Goal: Task Accomplishment & Management: Use online tool/utility

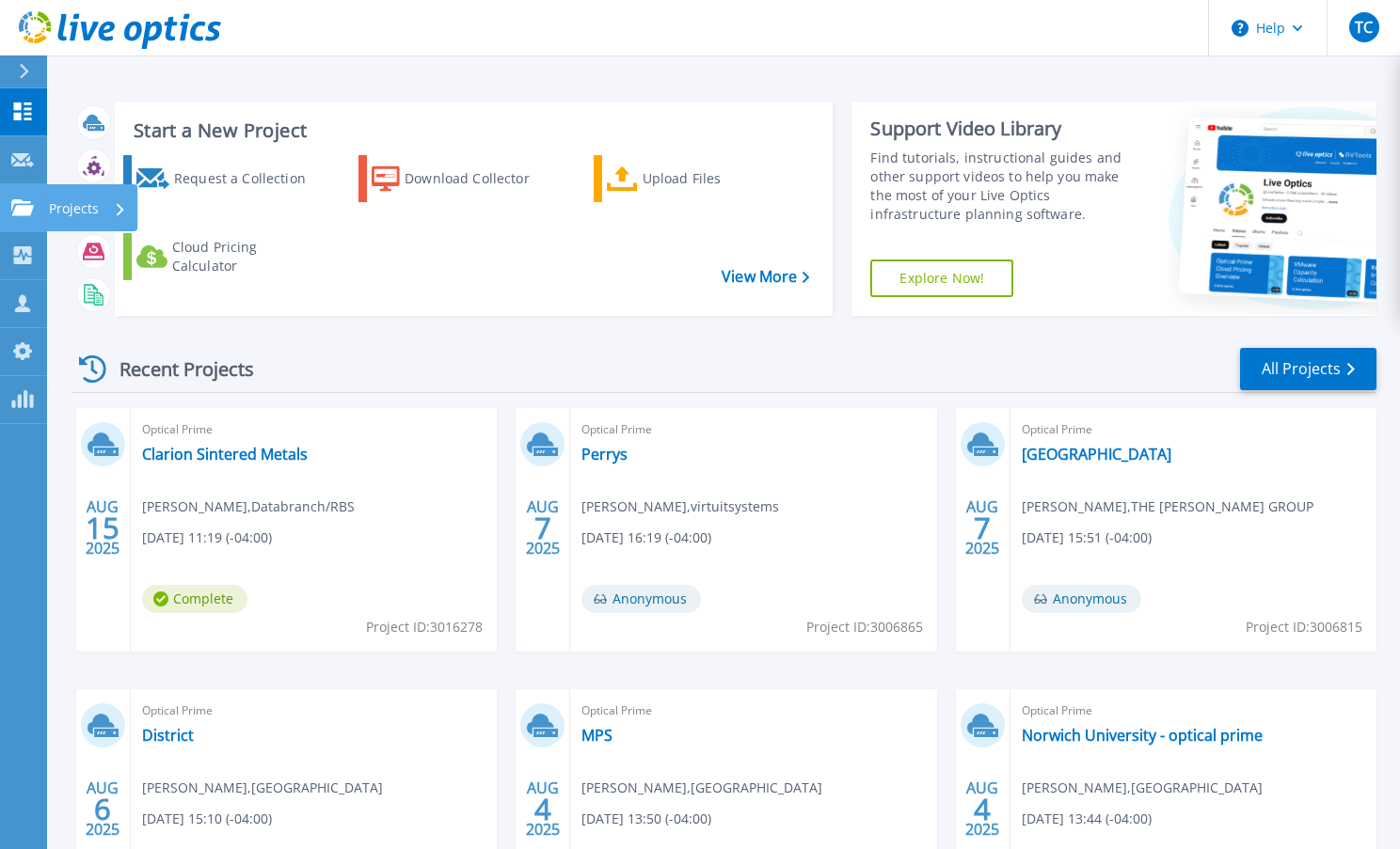
click at [56, 208] on p "Projects" at bounding box center [74, 208] width 50 height 49
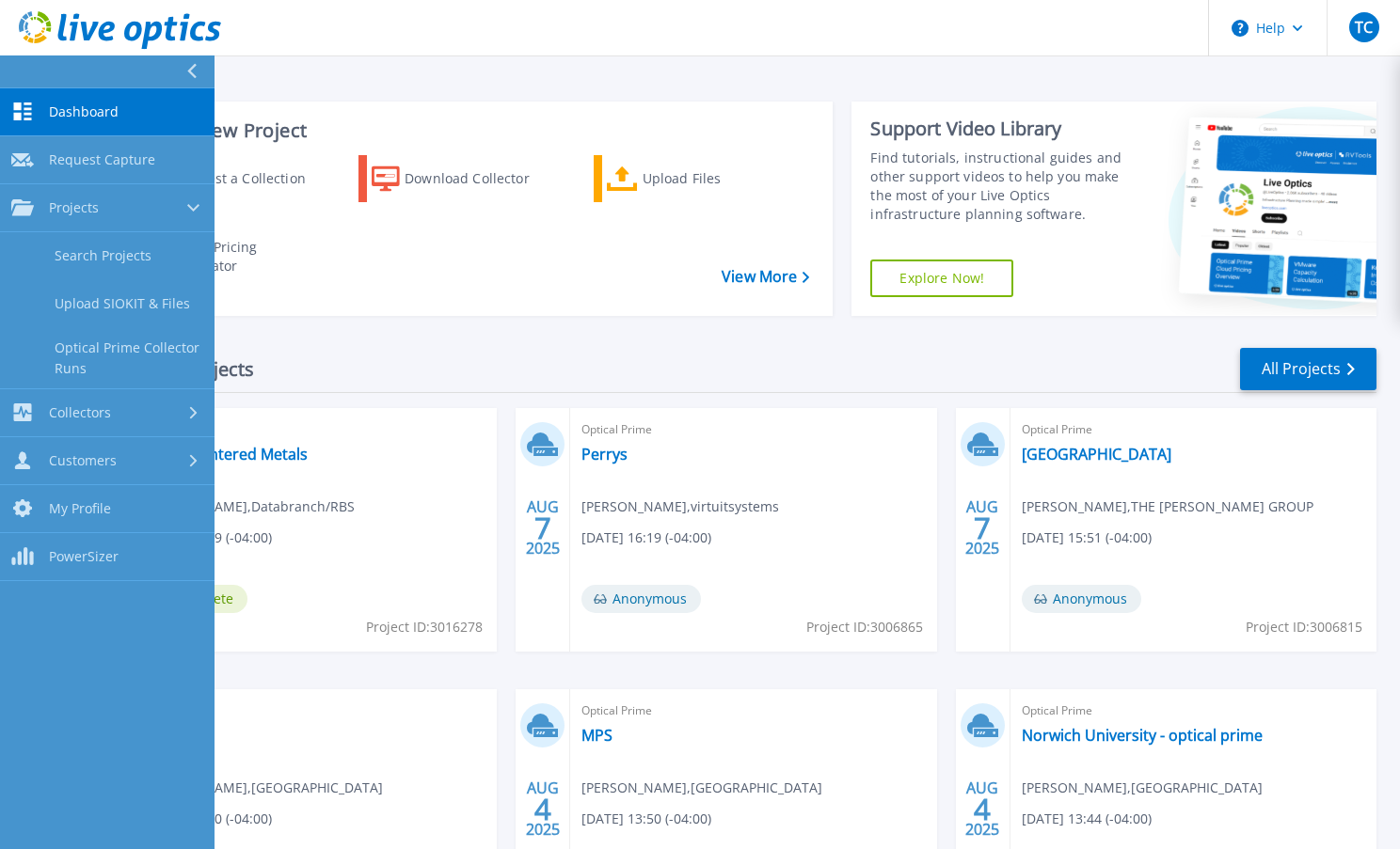
drag, startPoint x: 126, startPoint y: 257, endPoint x: 252, endPoint y: 306, distance: 135.2
click at [126, 258] on link "Search Projects" at bounding box center [107, 256] width 214 height 48
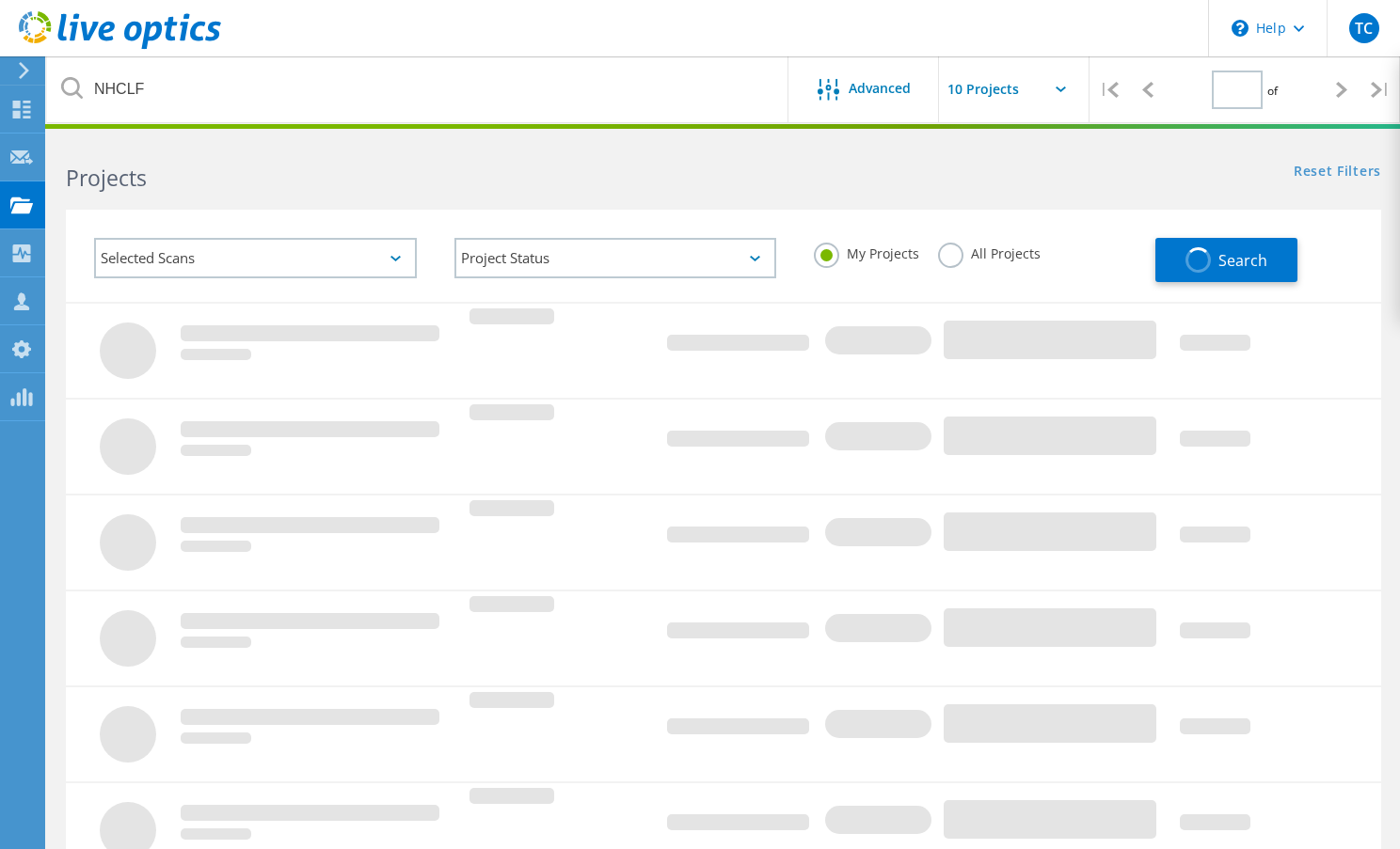
type input "1"
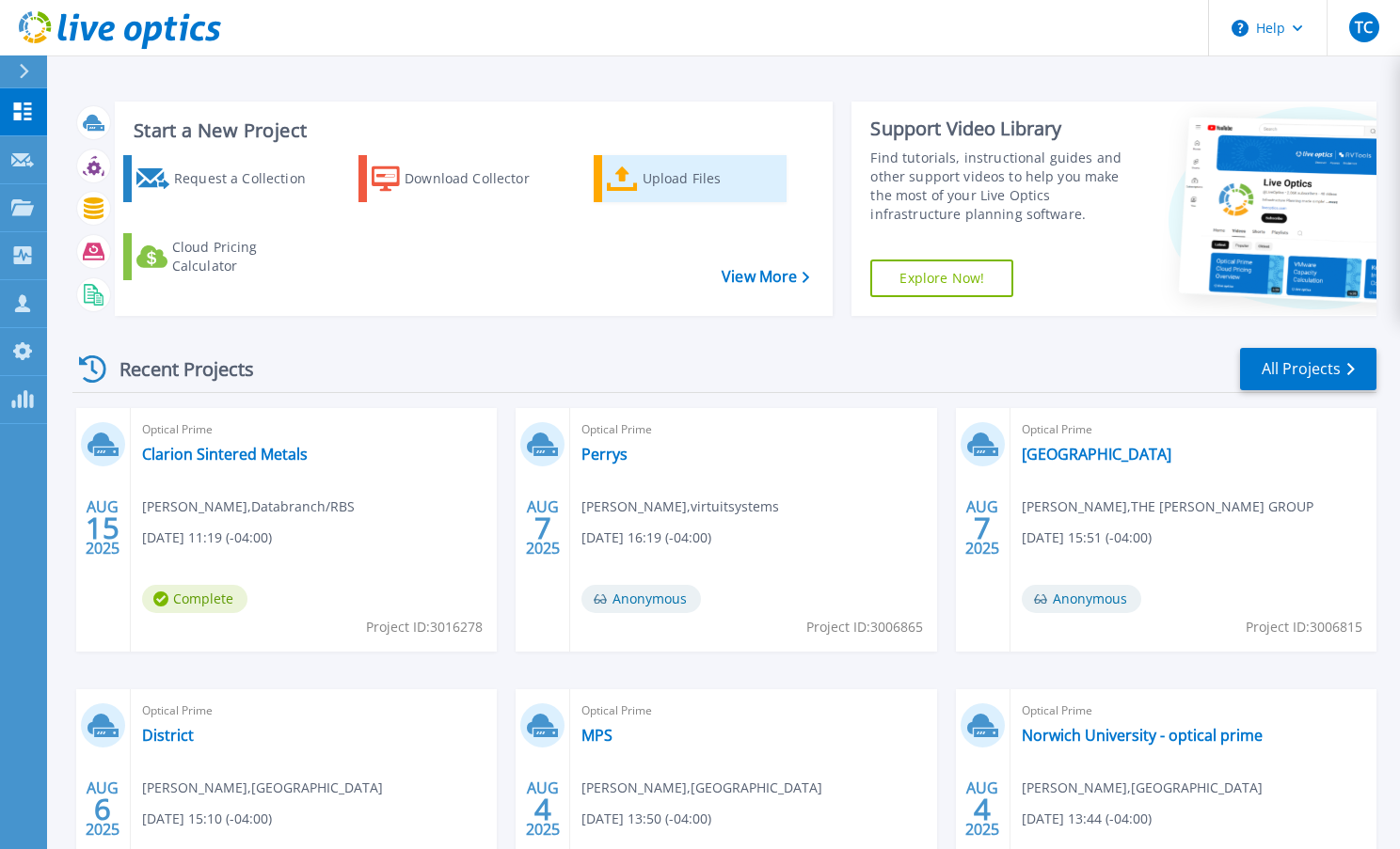
click at [638, 192] on icon at bounding box center [622, 178] width 31 height 25
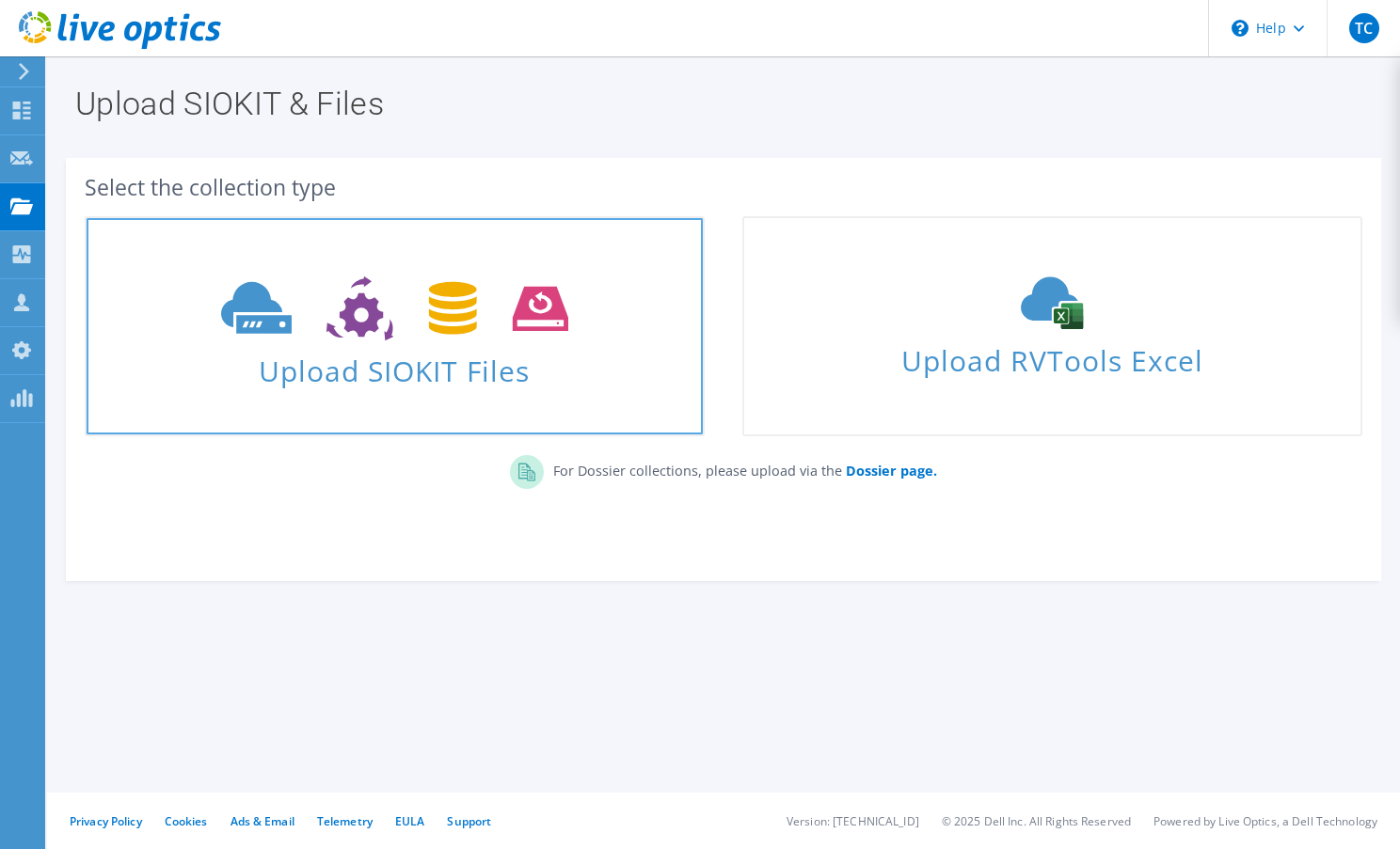
click at [450, 324] on icon at bounding box center [394, 309] width 347 height 65
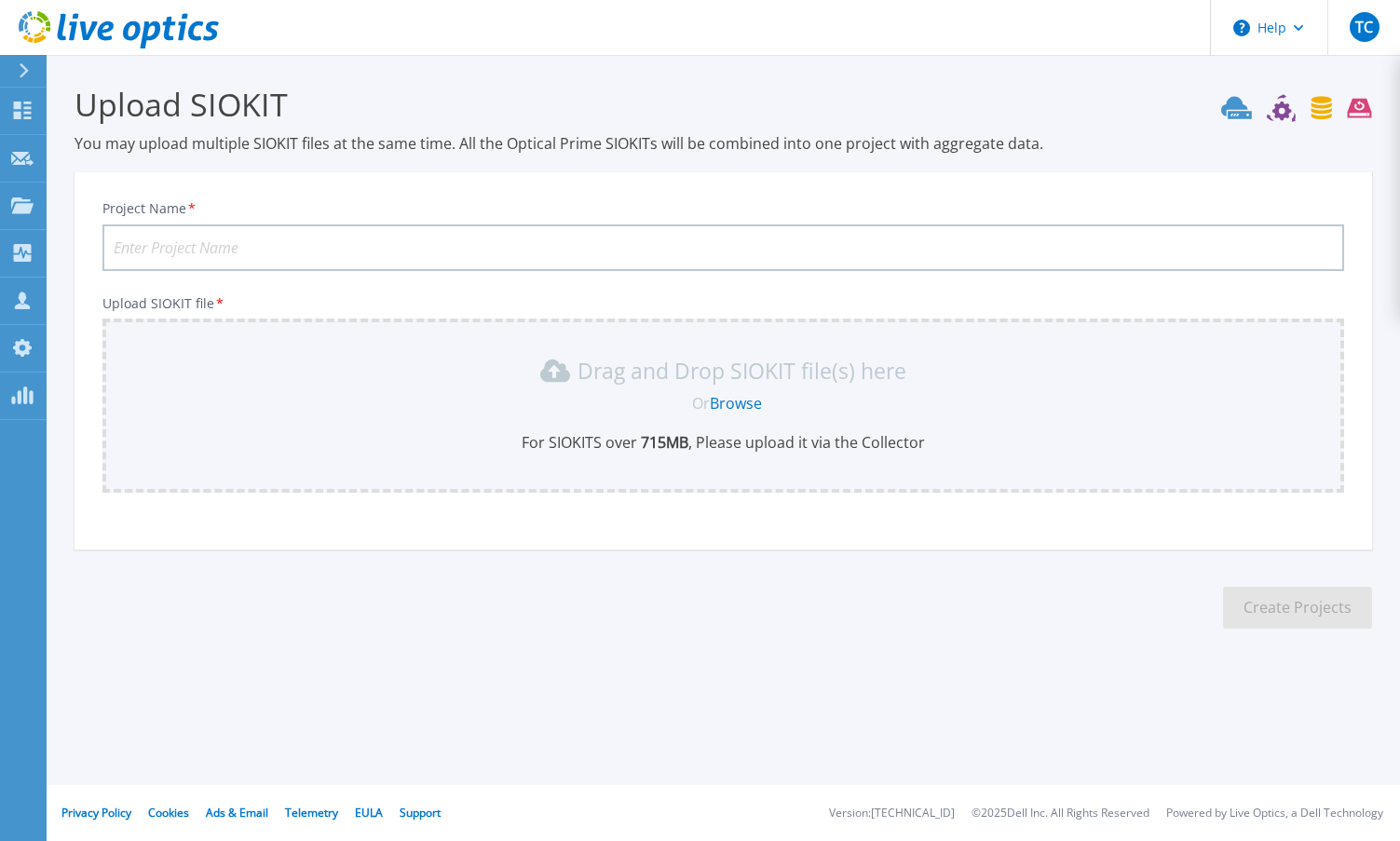
click at [755, 401] on link "Browse" at bounding box center [736, 404] width 52 height 21
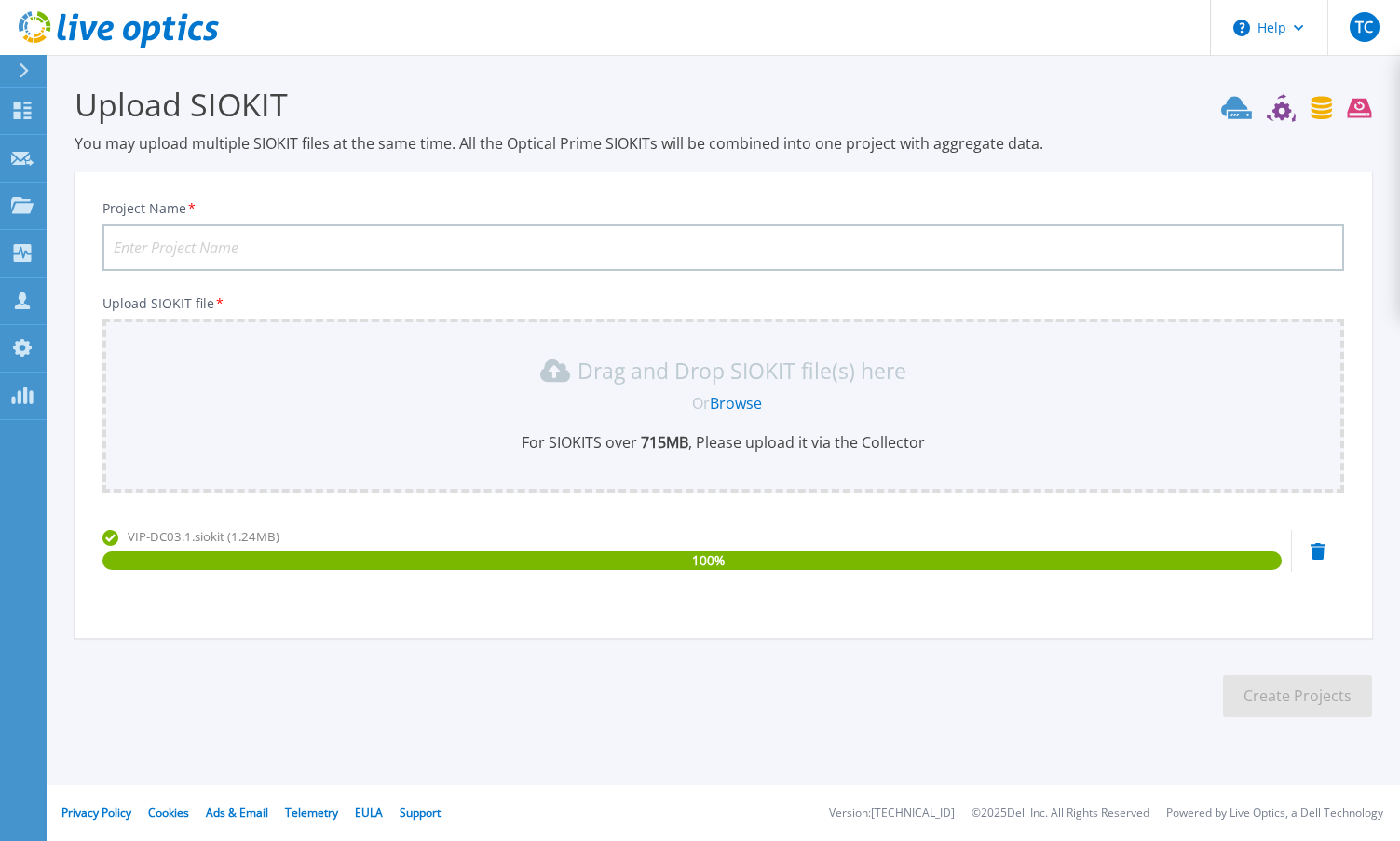
click at [455, 224] on input "Project Name *" at bounding box center [723, 247] width 1242 height 47
type input "VIP Auto"
click at [1271, 685] on button "Create Projects" at bounding box center [1297, 697] width 149 height 42
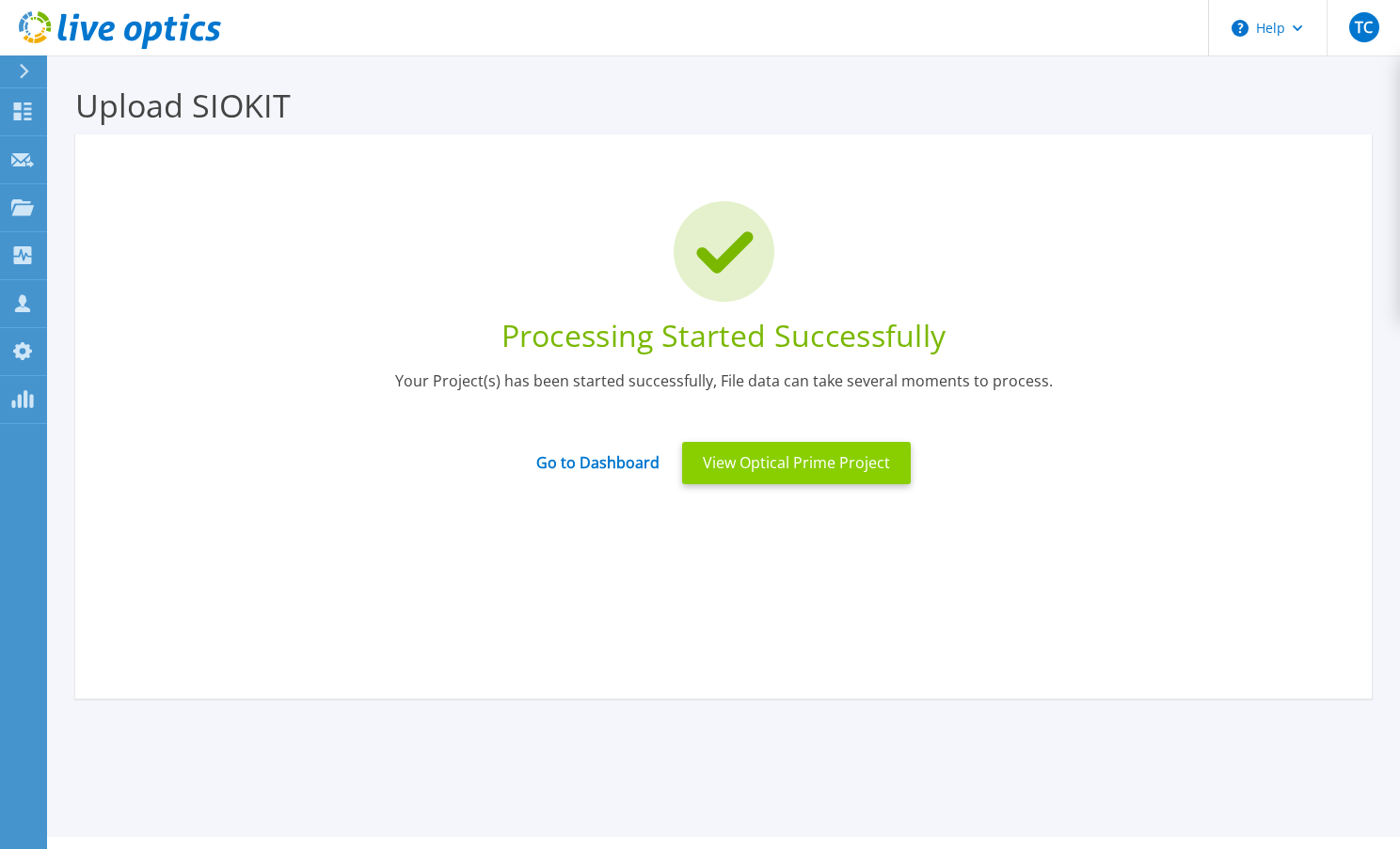
click at [755, 470] on button "View Optical Prime Project" at bounding box center [796, 463] width 228 height 42
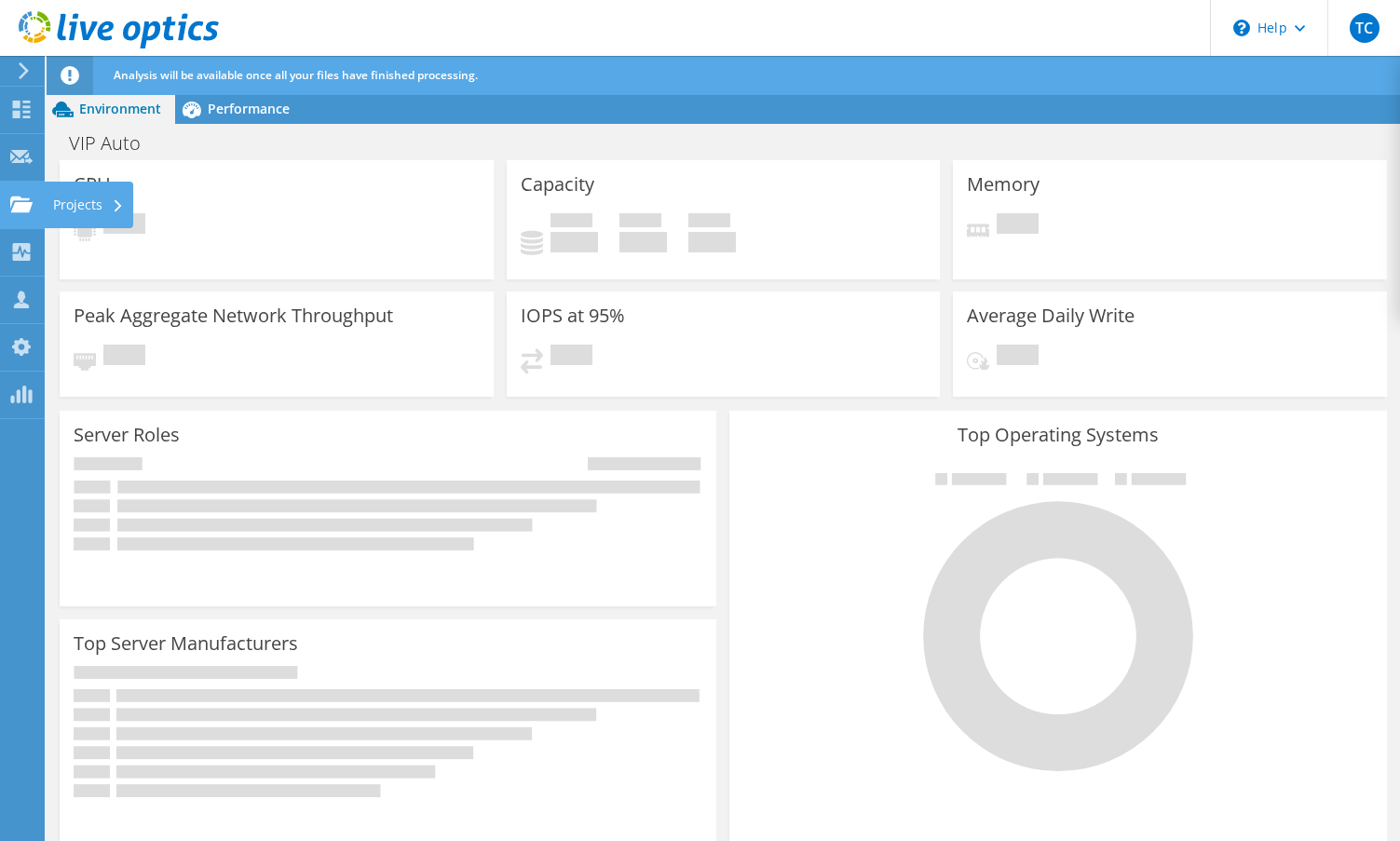
click at [71, 209] on div "Projects" at bounding box center [88, 204] width 89 height 47
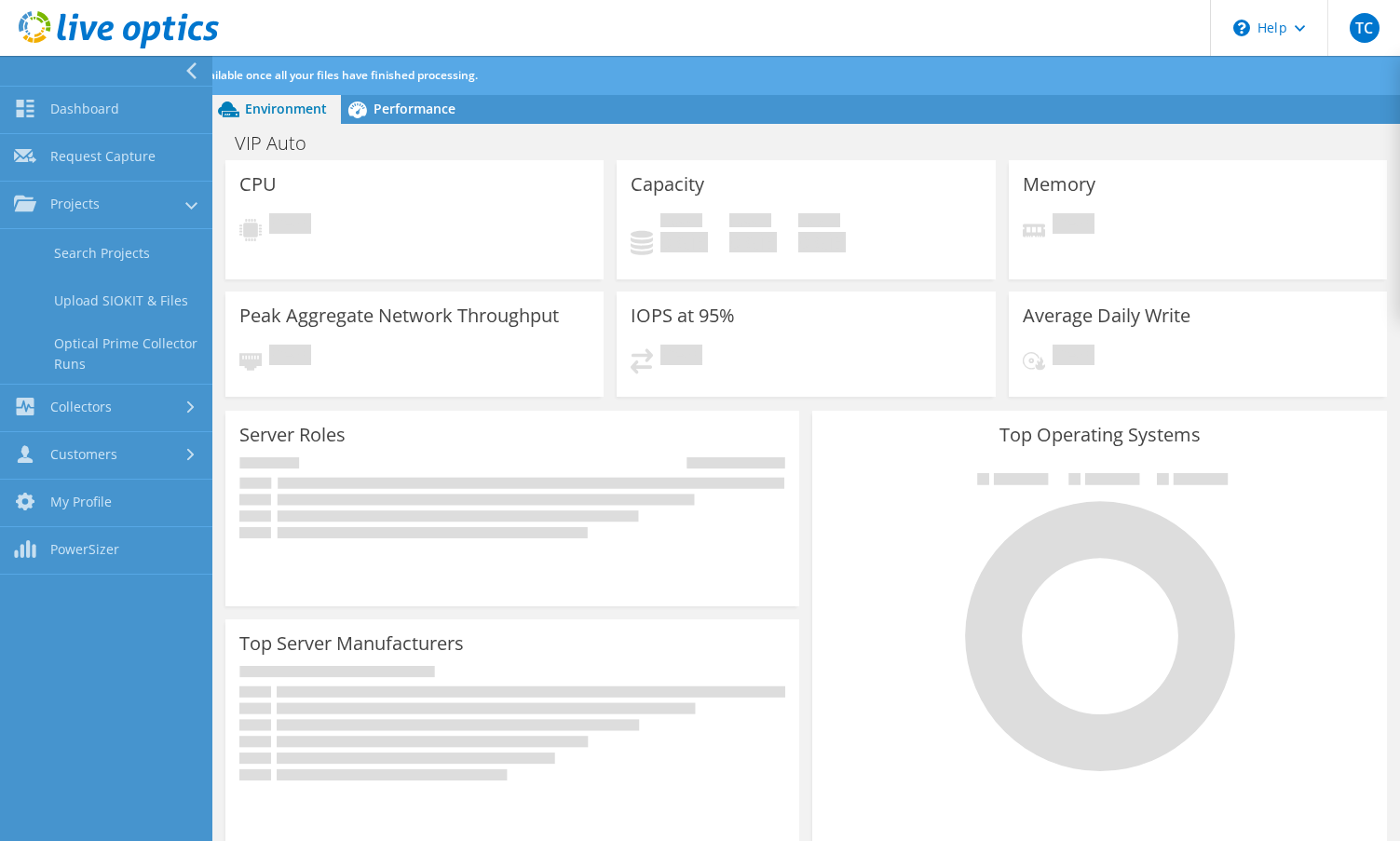
click at [378, 73] on span "Analysis will be available once all your files have finished processing." at bounding box center [296, 75] width 364 height 16
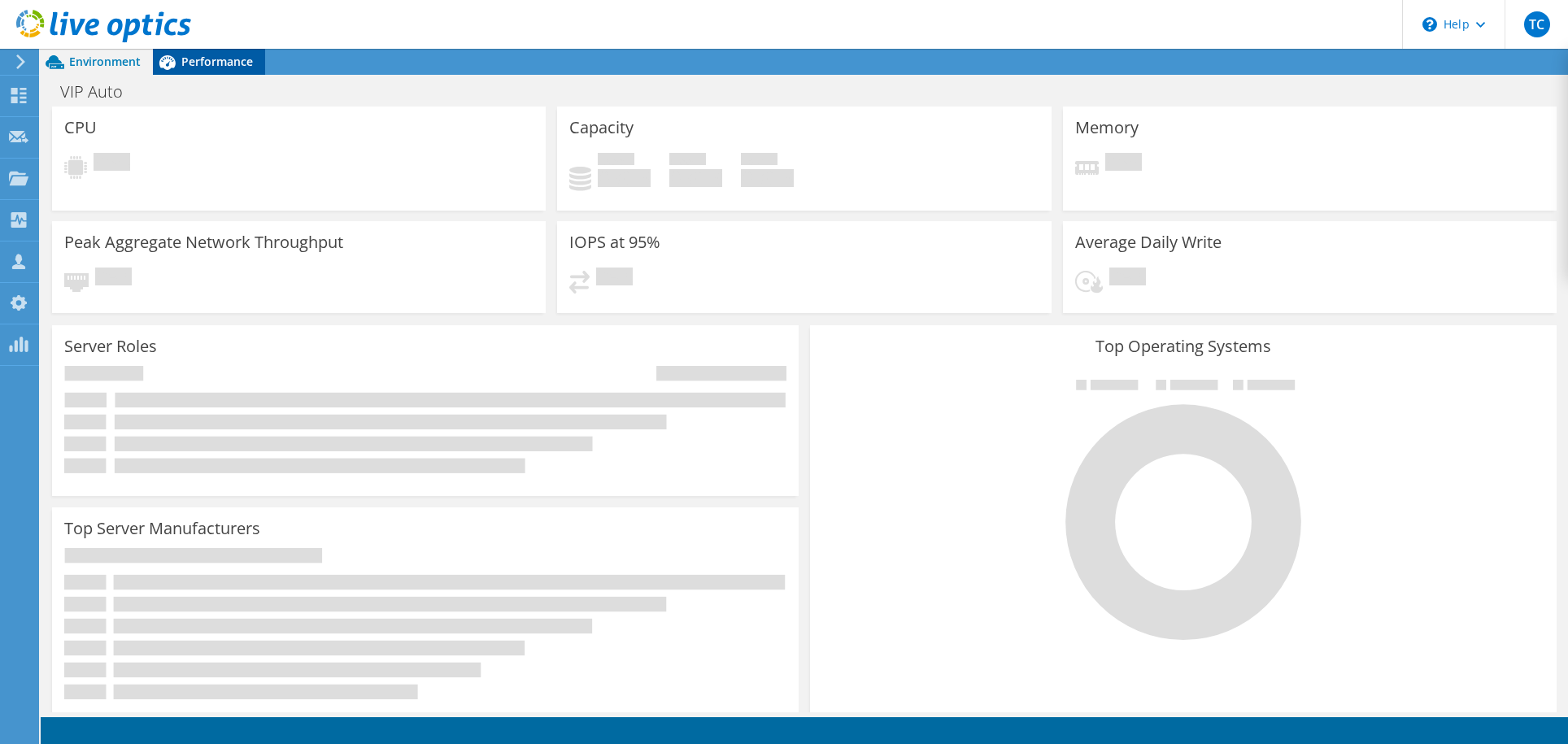
click at [208, 64] on span "Performance" at bounding box center [217, 61] width 71 height 16
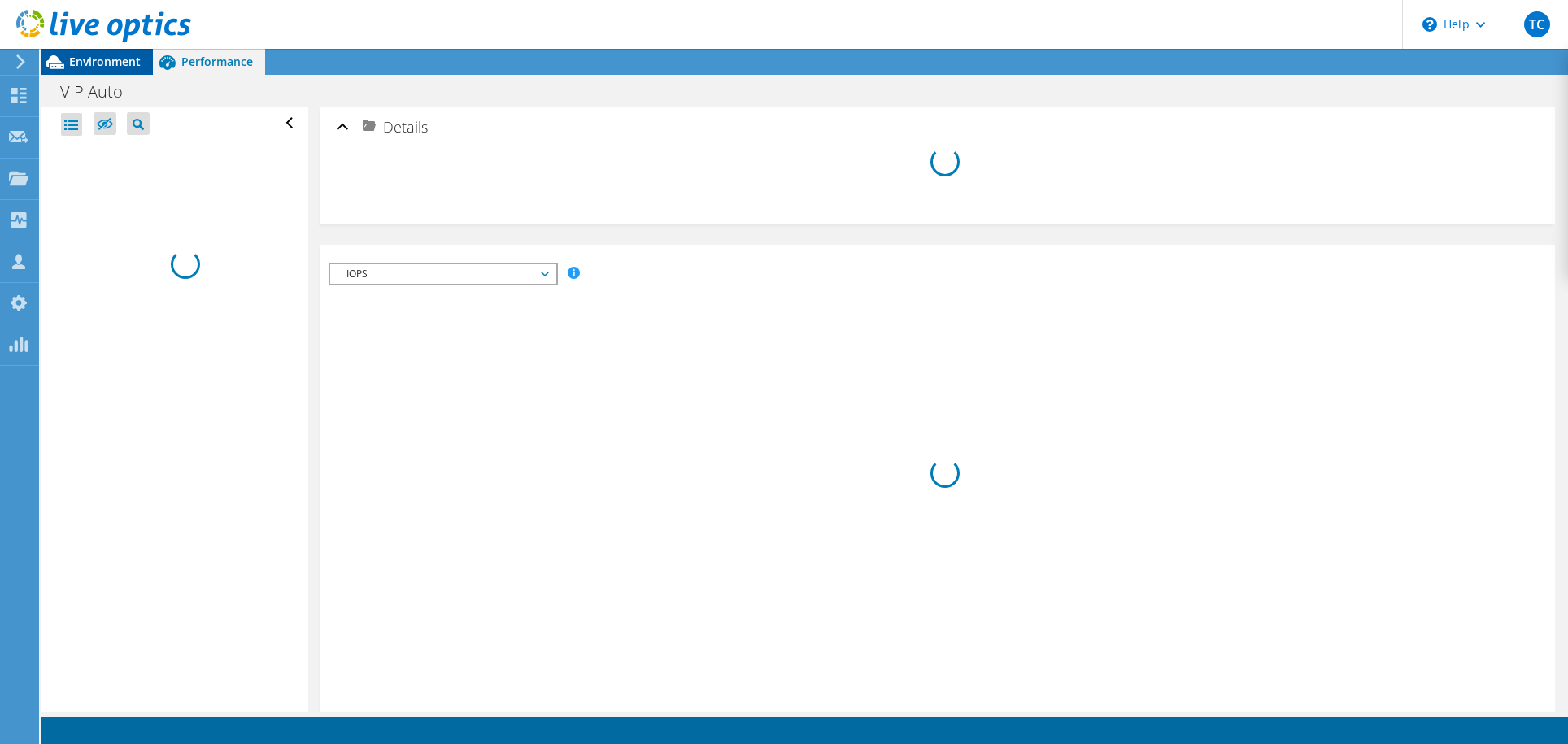
click at [125, 61] on span "Environment" at bounding box center [105, 61] width 71 height 16
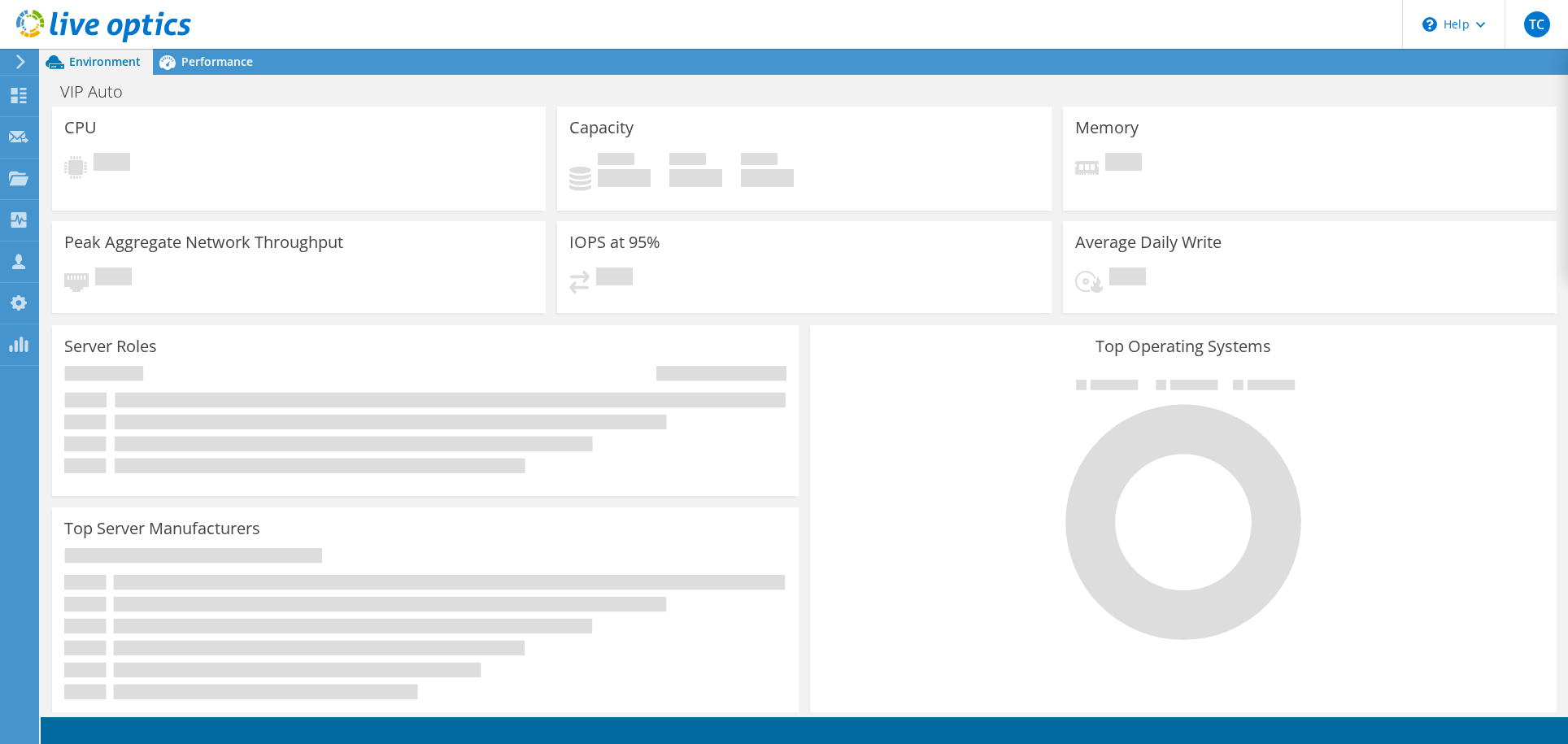
click at [142, 21] on icon at bounding box center [104, 27] width 175 height 33
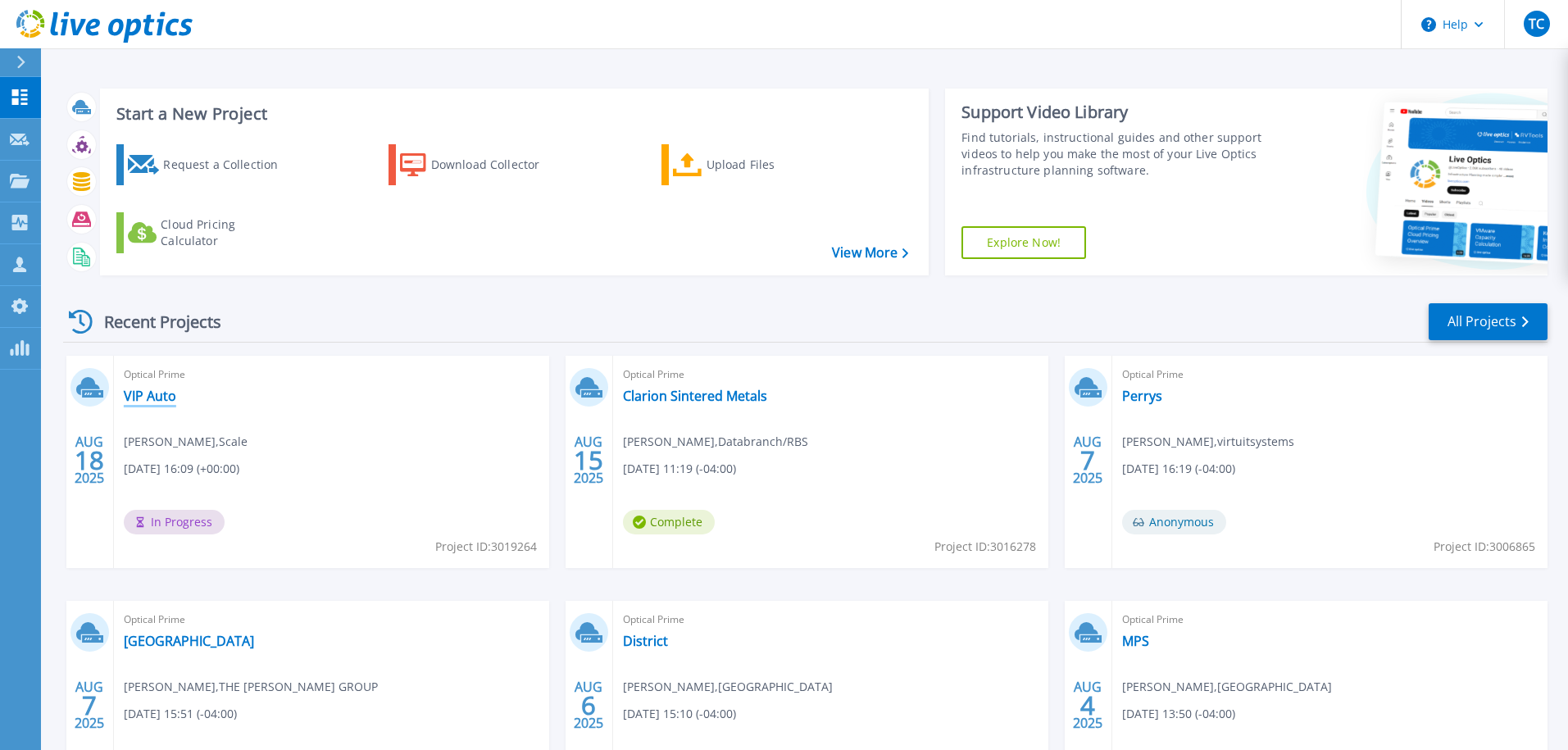
click at [156, 394] on link "VIP Auto" at bounding box center [150, 396] width 53 height 17
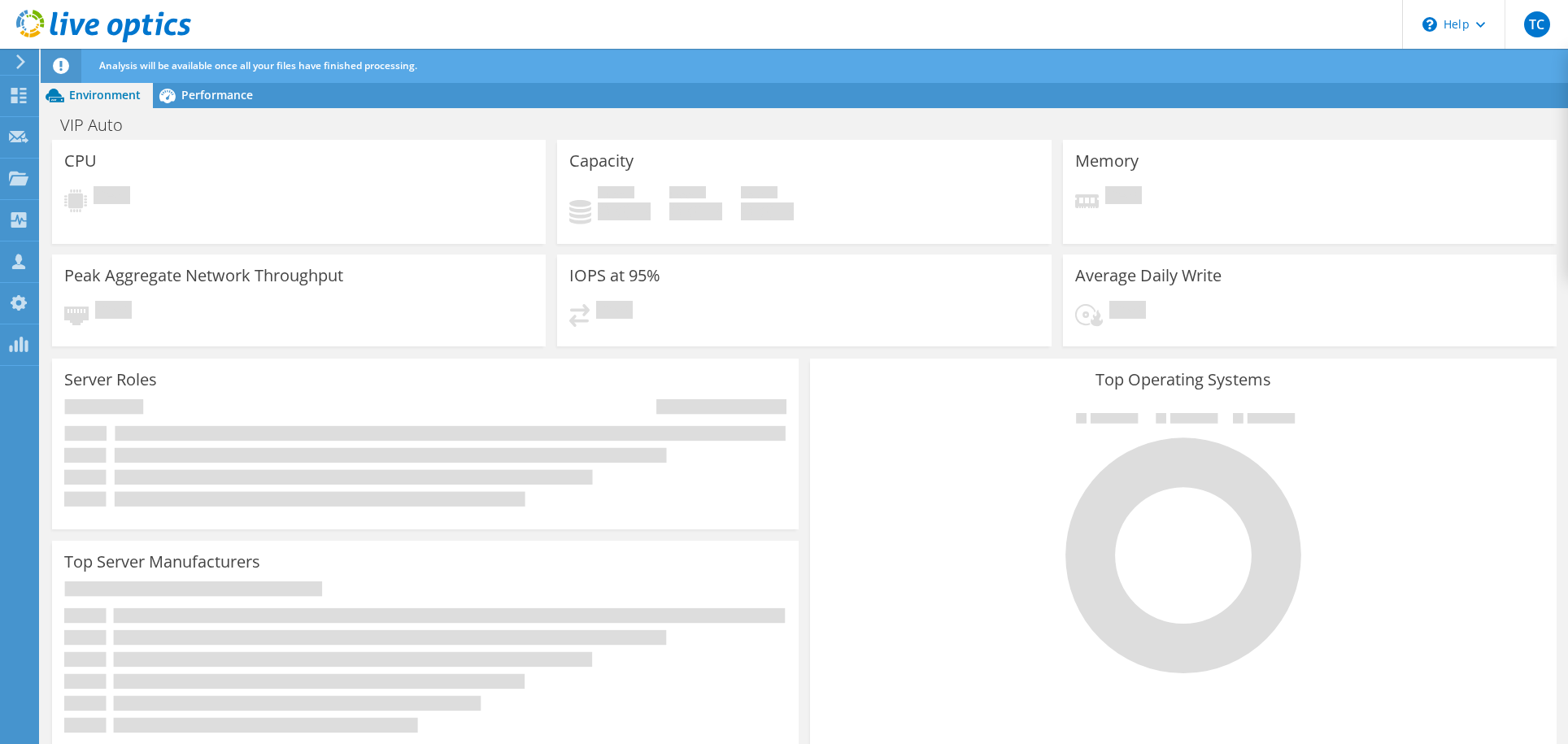
click at [120, 21] on icon at bounding box center [104, 27] width 175 height 33
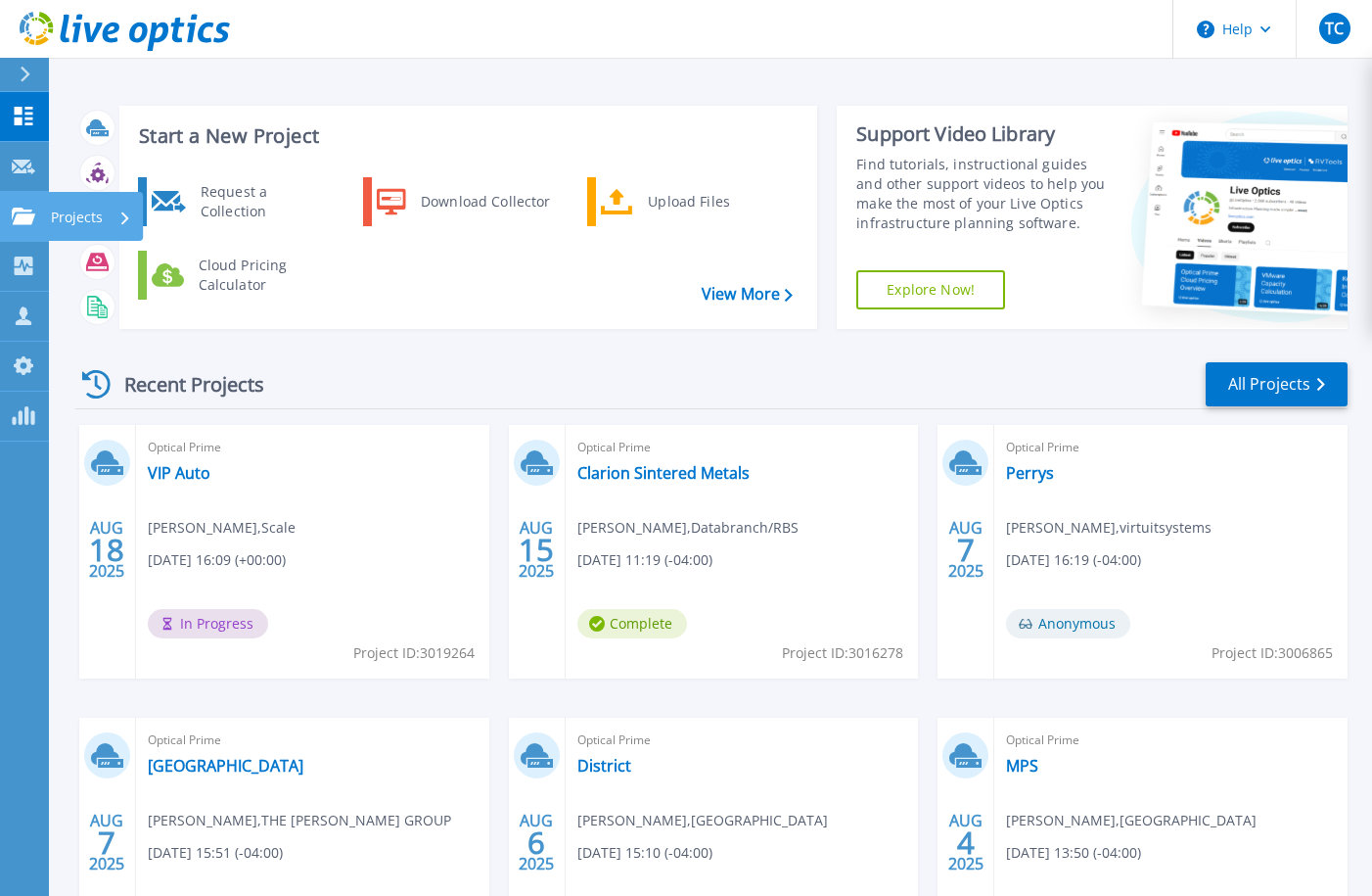
click at [74, 207] on p "Projects" at bounding box center [77, 217] width 52 height 51
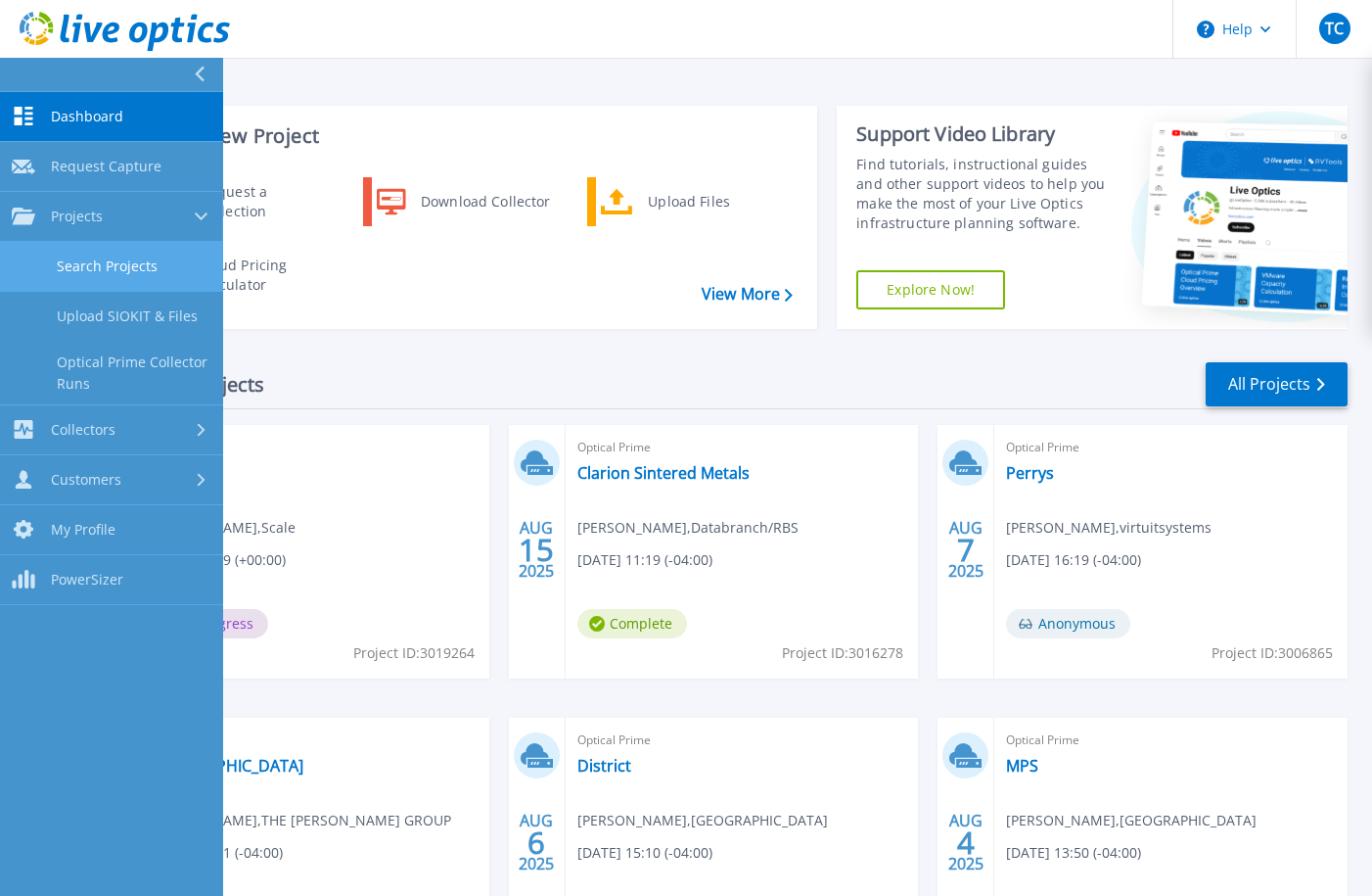
click at [103, 254] on link "Search Projects" at bounding box center [111, 267] width 223 height 50
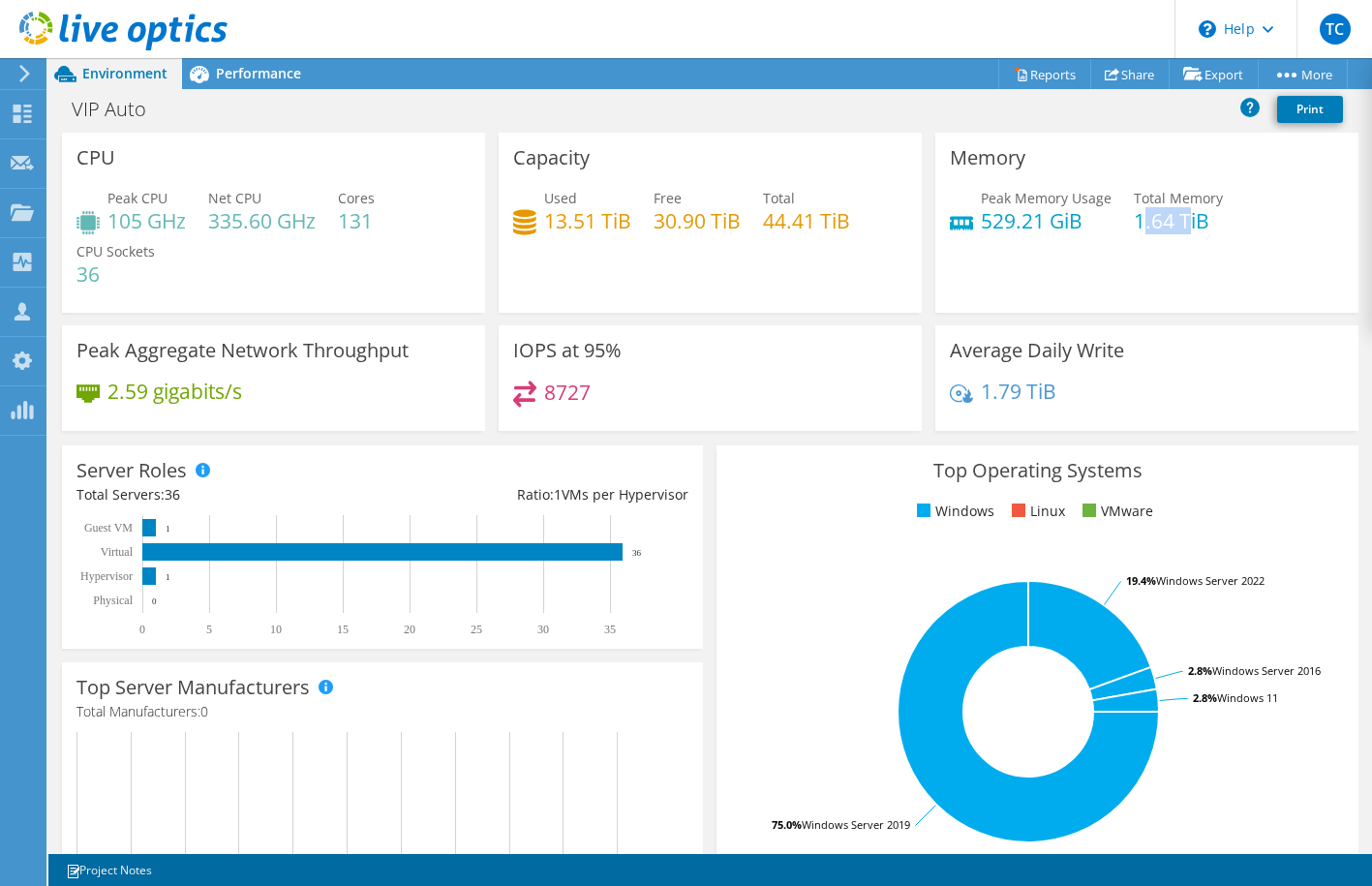
drag, startPoint x: 1129, startPoint y: 223, endPoint x: 1178, endPoint y: 229, distance: 49.4
click at [1178, 229] on h4 "1.64 TiB" at bounding box center [1178, 221] width 89 height 22
drag, startPoint x: 618, startPoint y: 230, endPoint x: 532, endPoint y: 232, distance: 86.0
click at [531, 231] on div "Used 13.51 TiB Free 30.90 TiB Total 44.41 TiB" at bounding box center [710, 219] width 394 height 63
click at [268, 68] on span "Performance" at bounding box center [259, 73] width 85 height 19
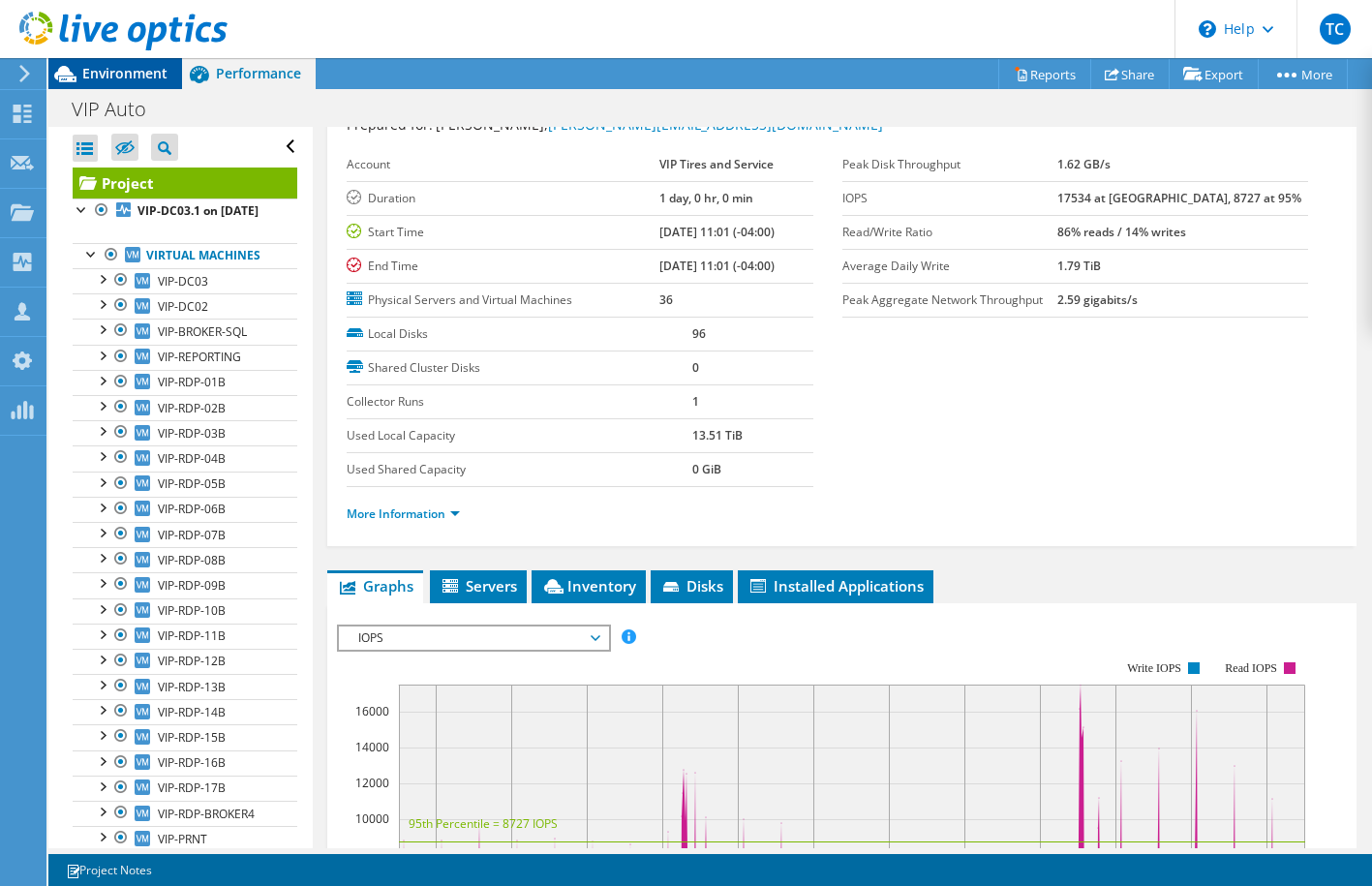
click at [142, 73] on span "Environment" at bounding box center [124, 73] width 85 height 19
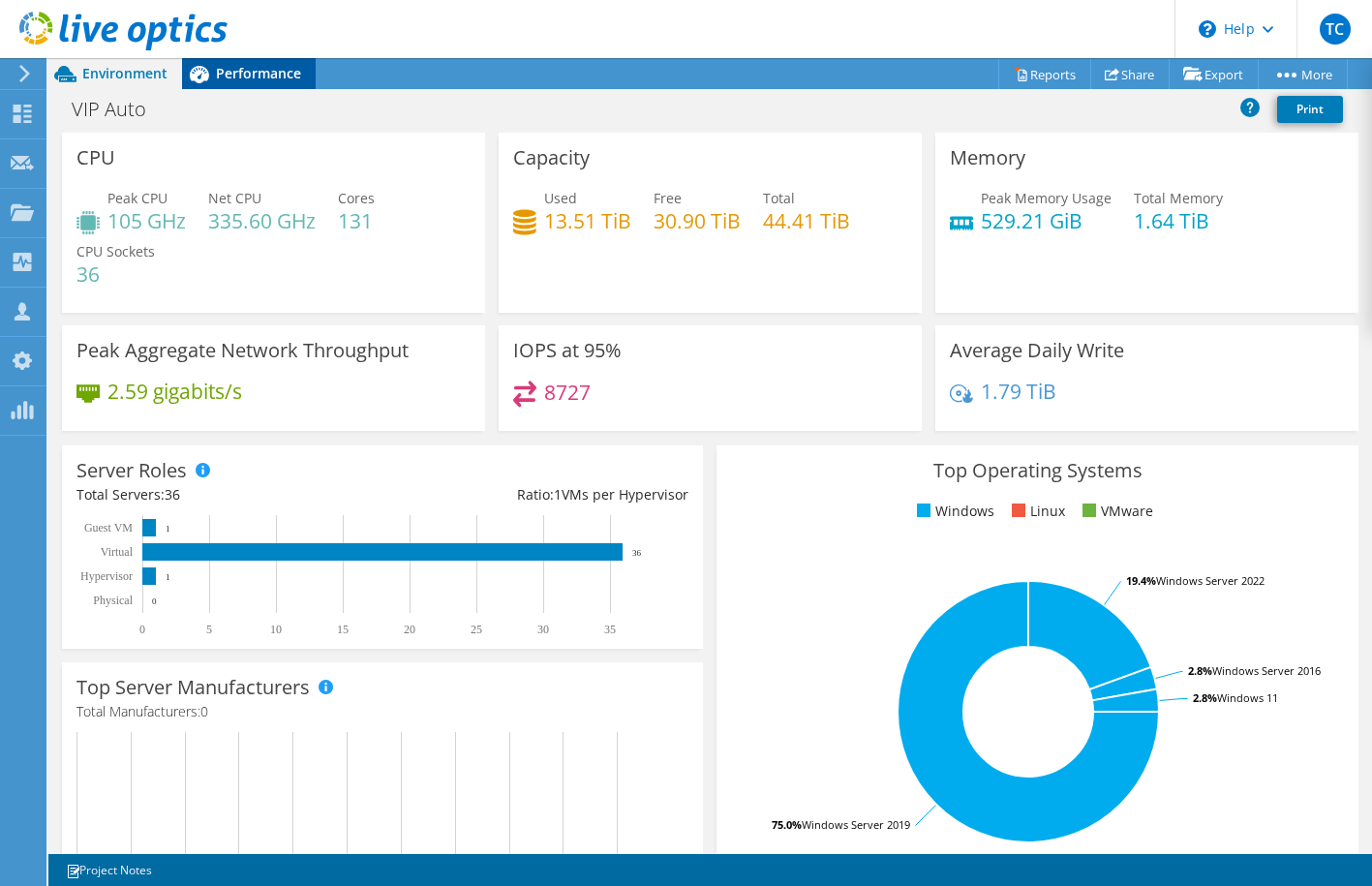
click at [203, 76] on icon at bounding box center [200, 75] width 20 height 18
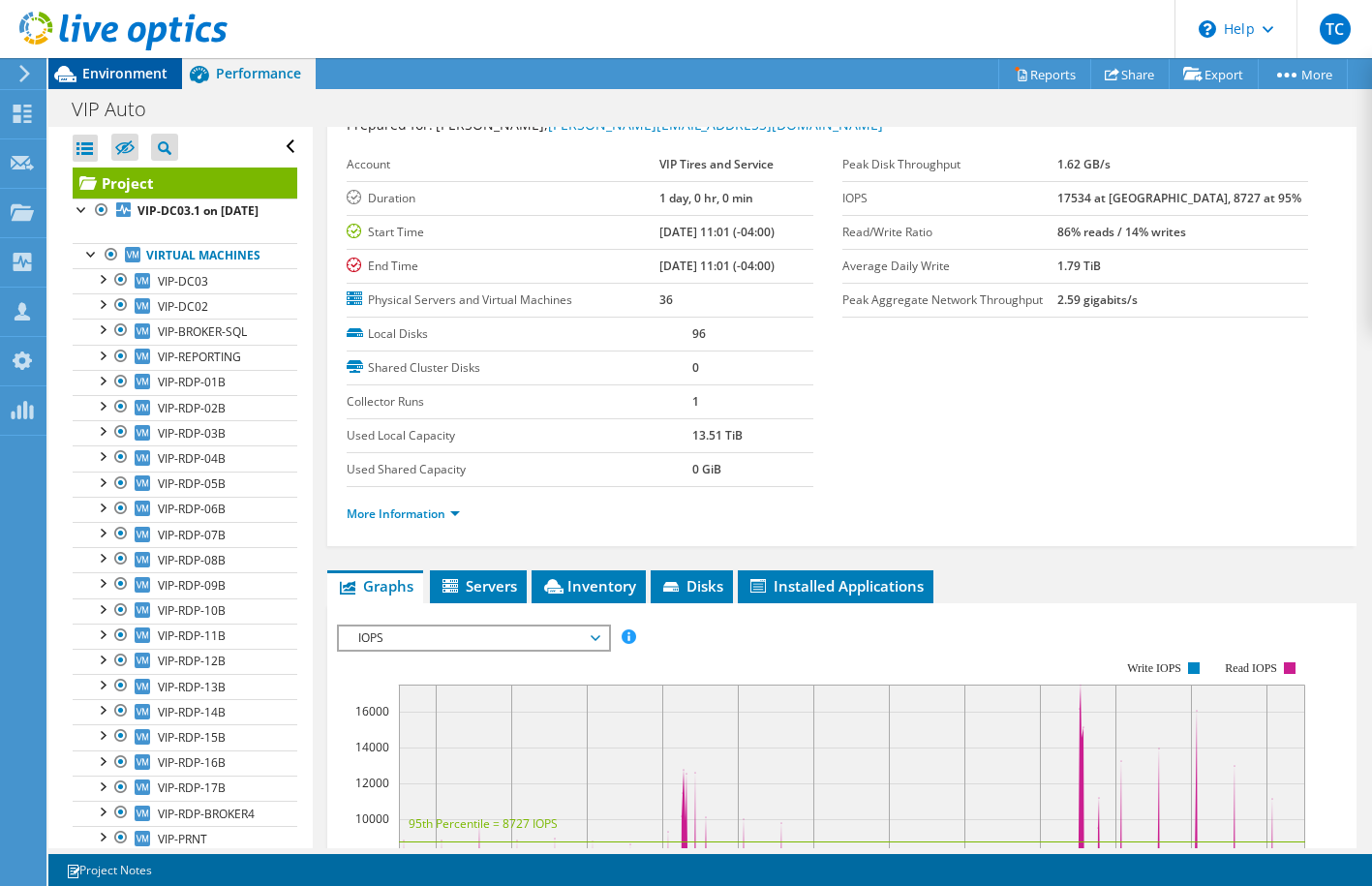
click at [156, 76] on span "Environment" at bounding box center [124, 73] width 85 height 19
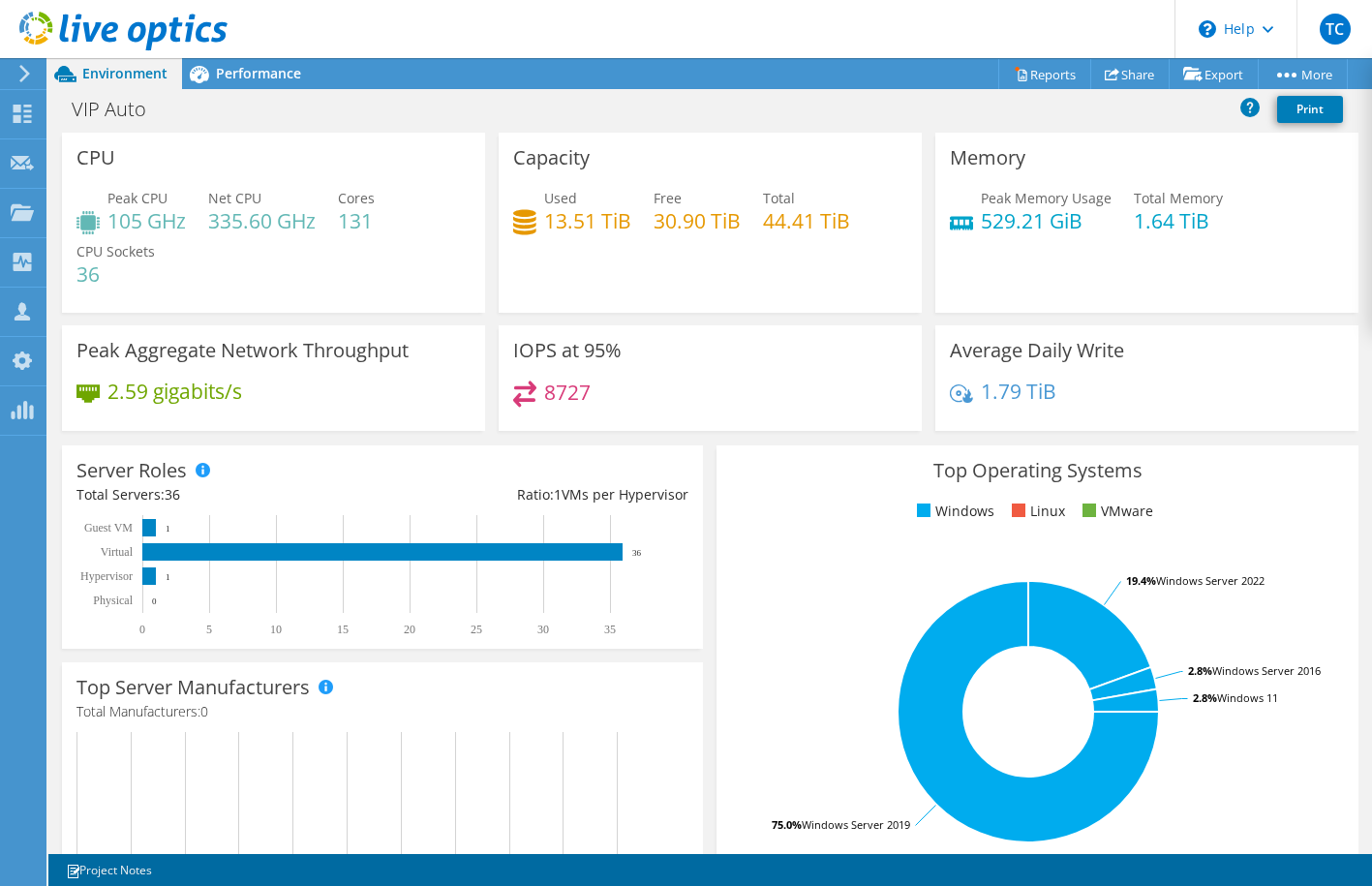
click at [235, 96] on div "VIP Auto Print" at bounding box center [710, 109] width 1324 height 36
click at [246, 80] on span "Performance" at bounding box center [259, 73] width 85 height 19
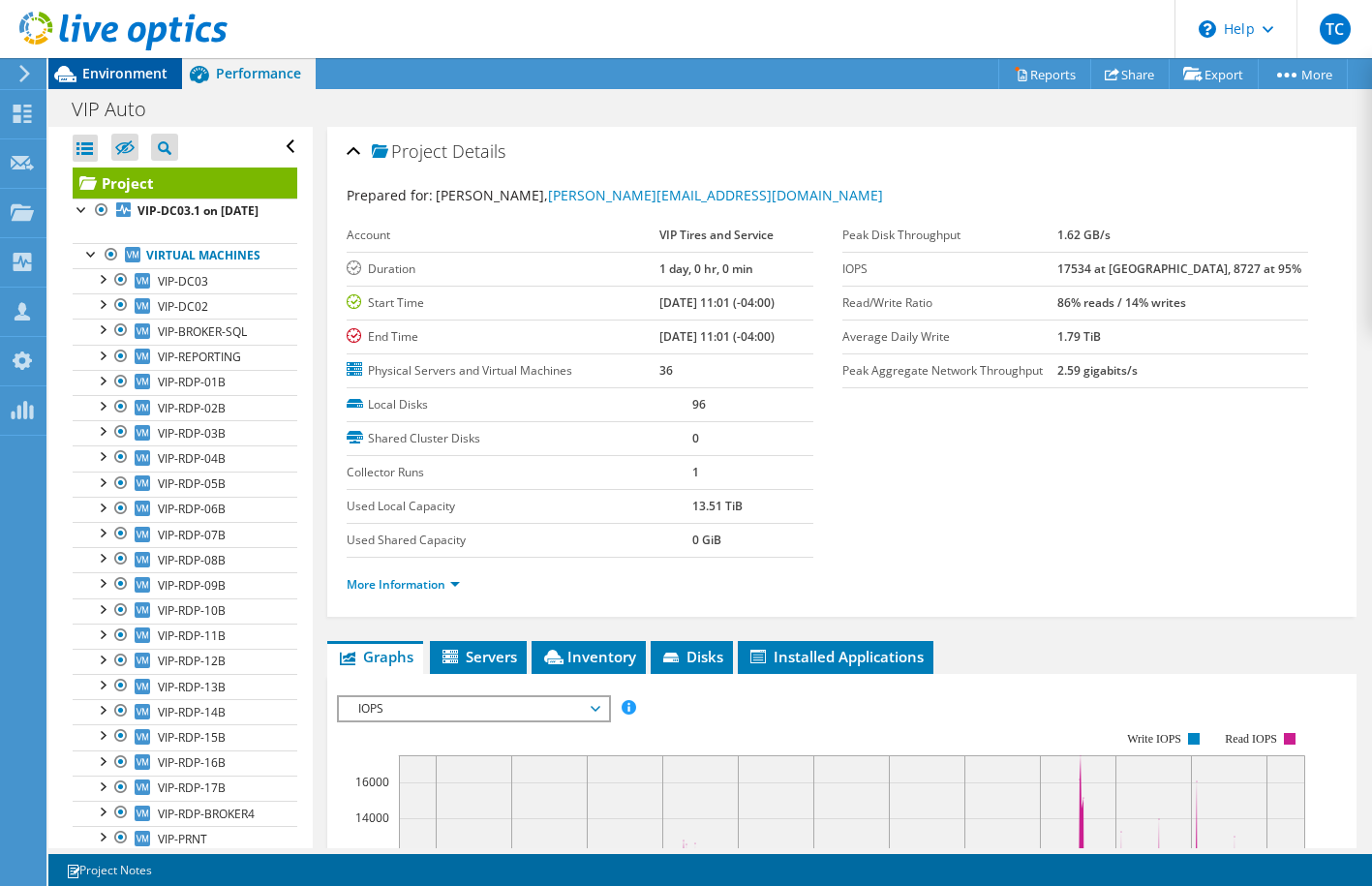
click at [149, 74] on span "Environment" at bounding box center [124, 73] width 85 height 19
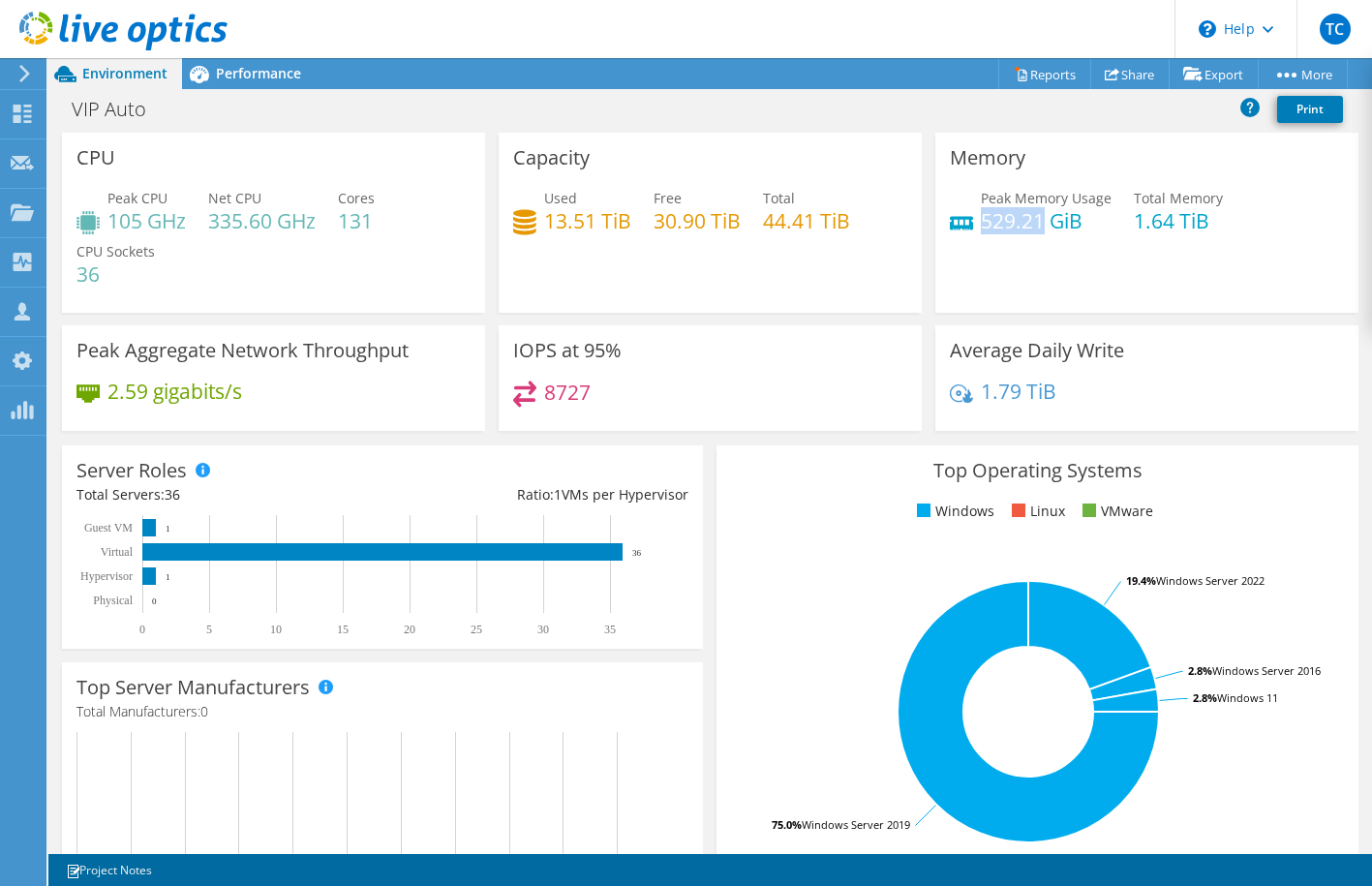
drag, startPoint x: 1035, startPoint y: 226, endPoint x: 974, endPoint y: 224, distance: 61.0
click at [981, 224] on h4 "529.21 GiB" at bounding box center [1046, 221] width 130 height 22
drag, startPoint x: 1167, startPoint y: 216, endPoint x: 1126, endPoint y: 220, distance: 41.2
click at [1134, 220] on h4 "1.64 TiB" at bounding box center [1178, 221] width 89 height 22
drag, startPoint x: 1031, startPoint y: 220, endPoint x: 972, endPoint y: 214, distance: 59.3
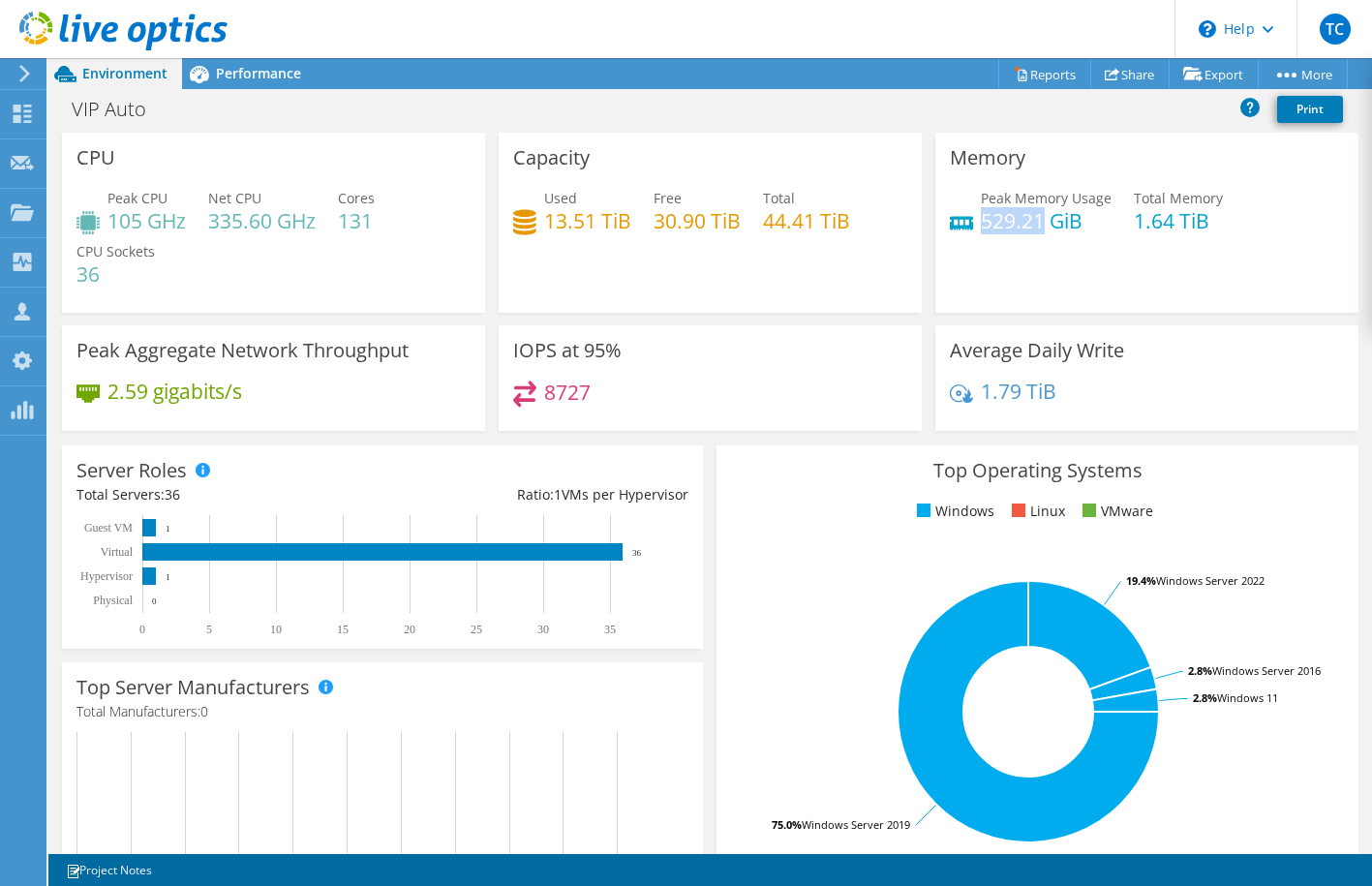
click at [981, 214] on h4 "529.21 GiB" at bounding box center [1046, 221] width 130 height 22
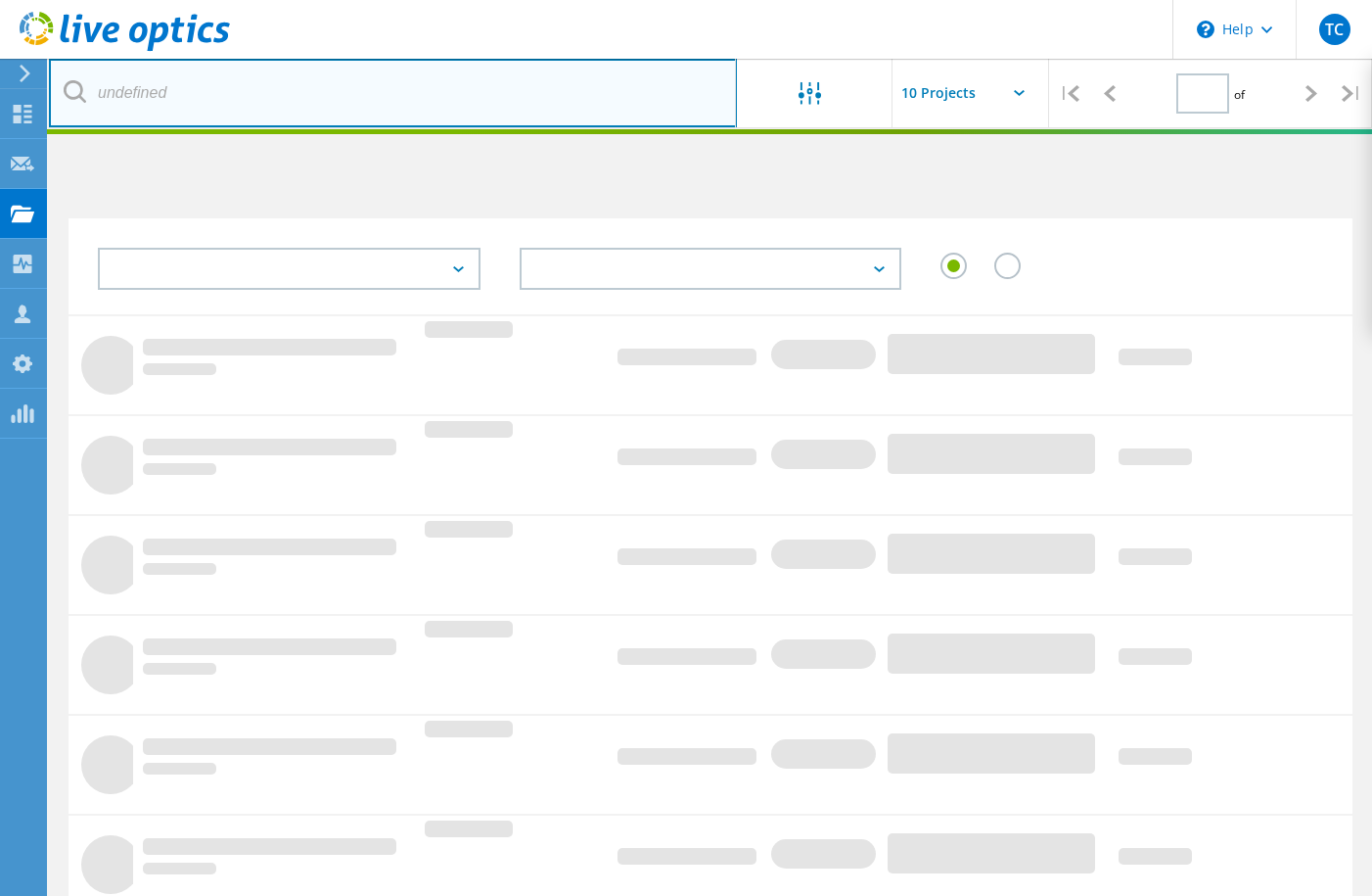
click at [360, 121] on input "text" at bounding box center [392, 93] width 688 height 69
type input "1"
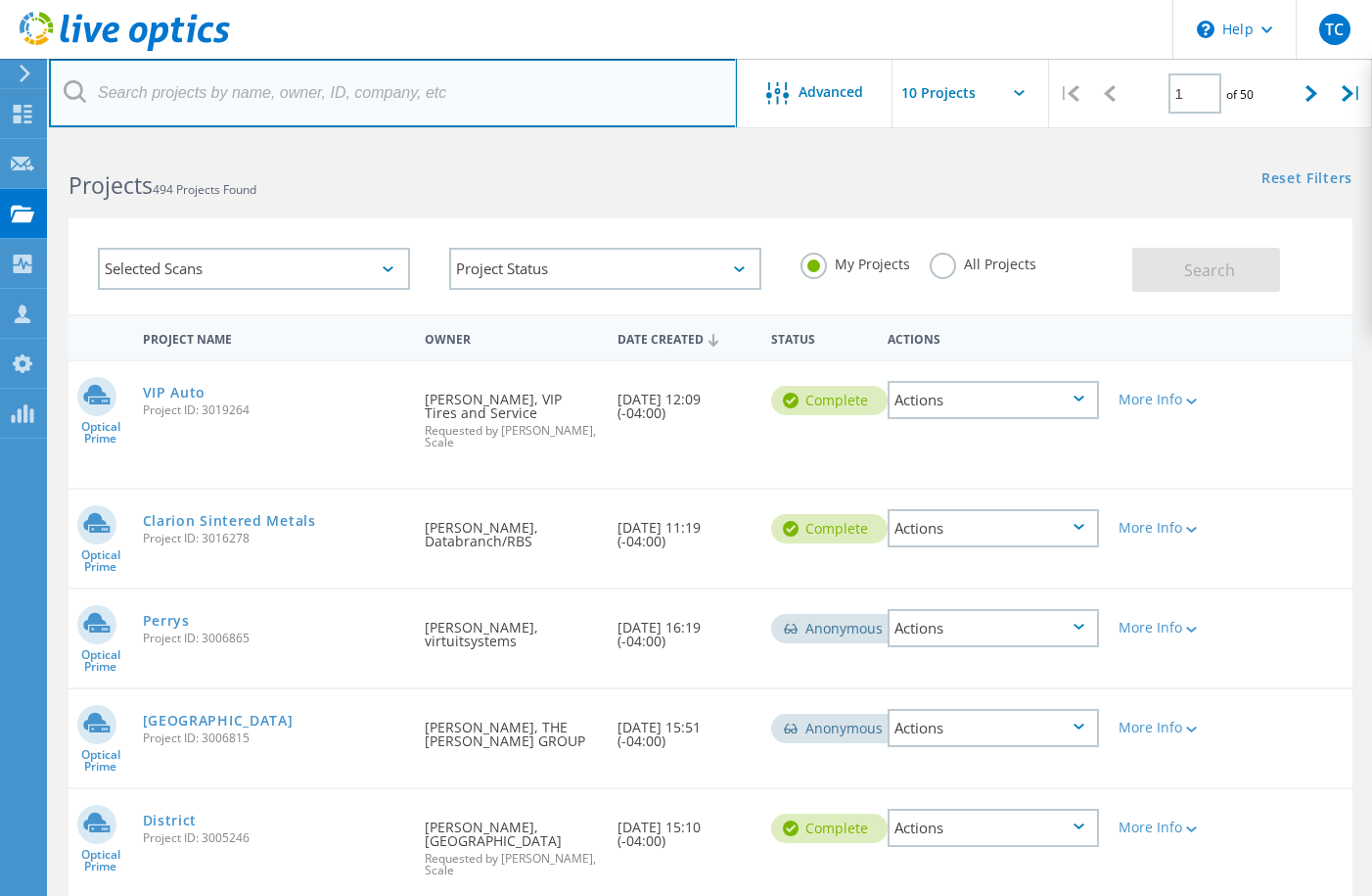
type input "p"
type input "computers"
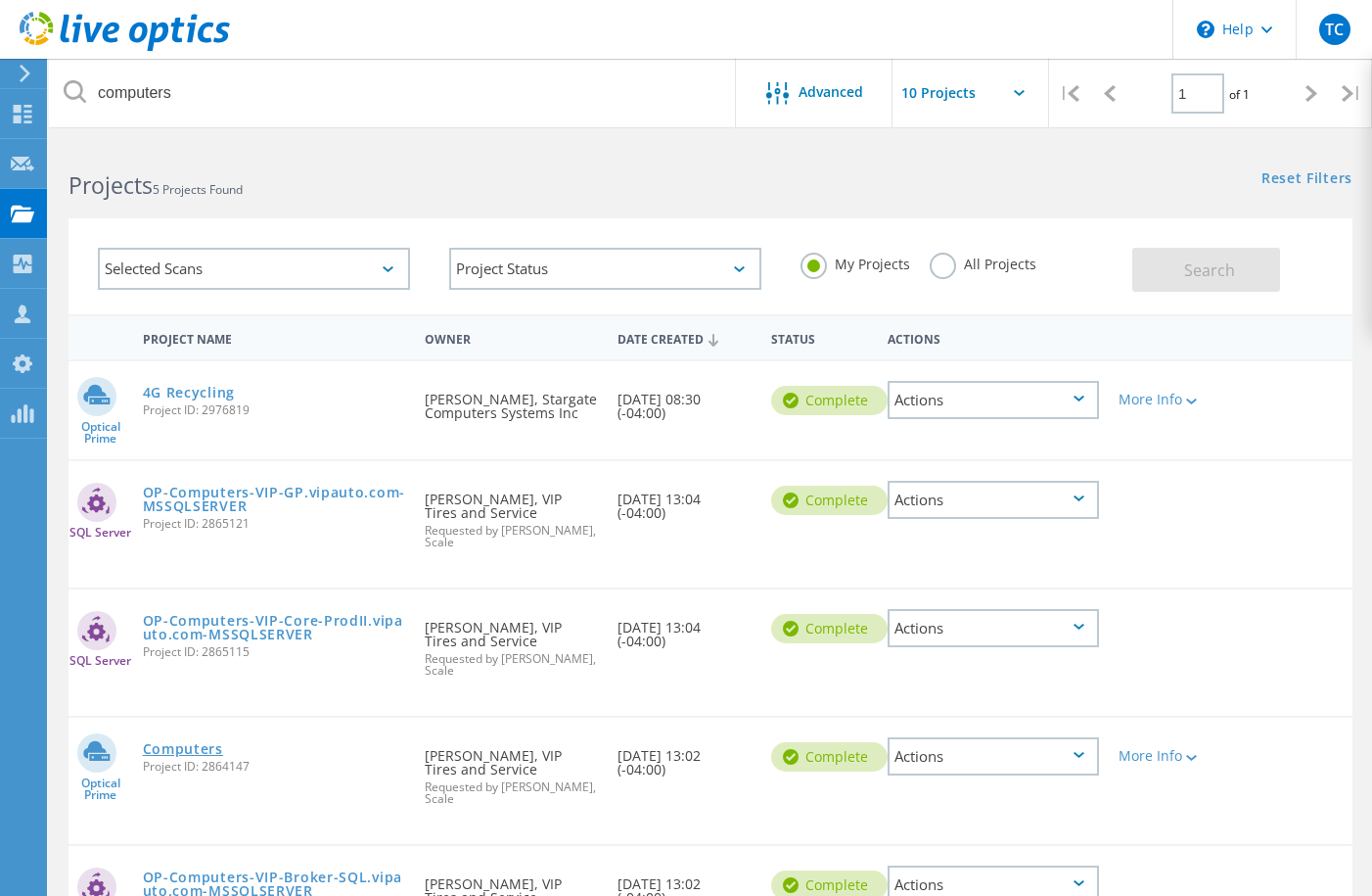
click at [179, 746] on link "Computers" at bounding box center [183, 749] width 80 height 14
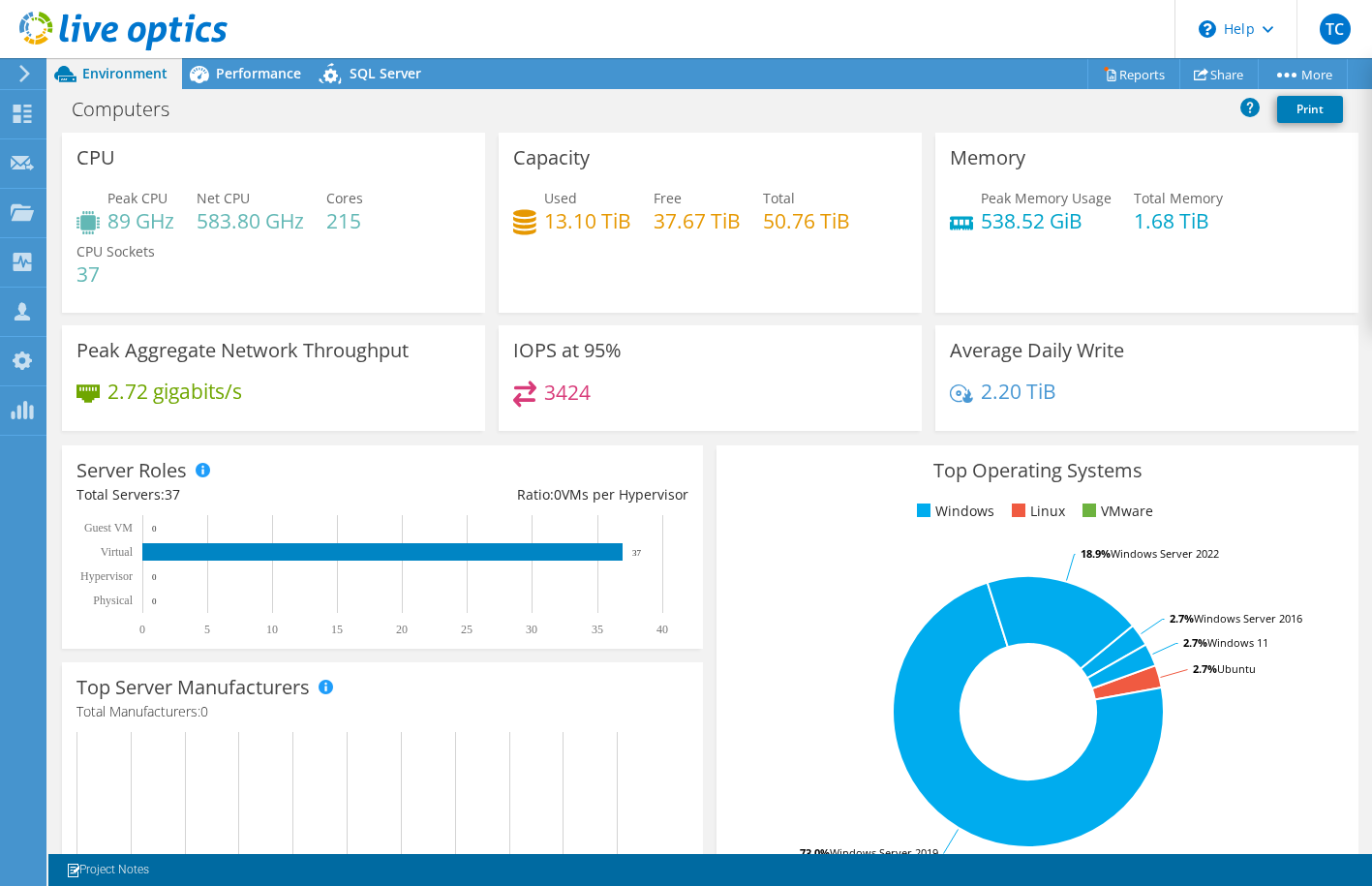
drag, startPoint x: 107, startPoint y: 224, endPoint x: 220, endPoint y: 236, distance: 113.6
click at [238, 241] on div "Peak CPU 89 GHz Net CPU 583.80 GHz Cores 215 CPU Sockets 37" at bounding box center [273, 246] width 394 height 117
drag, startPoint x: 116, startPoint y: 217, endPoint x: 171, endPoint y: 214, distance: 55.1
click at [171, 214] on div "Peak CPU 89 GHz" at bounding box center [124, 209] width 98 height 43
drag, startPoint x: 326, startPoint y: 224, endPoint x: 376, endPoint y: 227, distance: 50.1
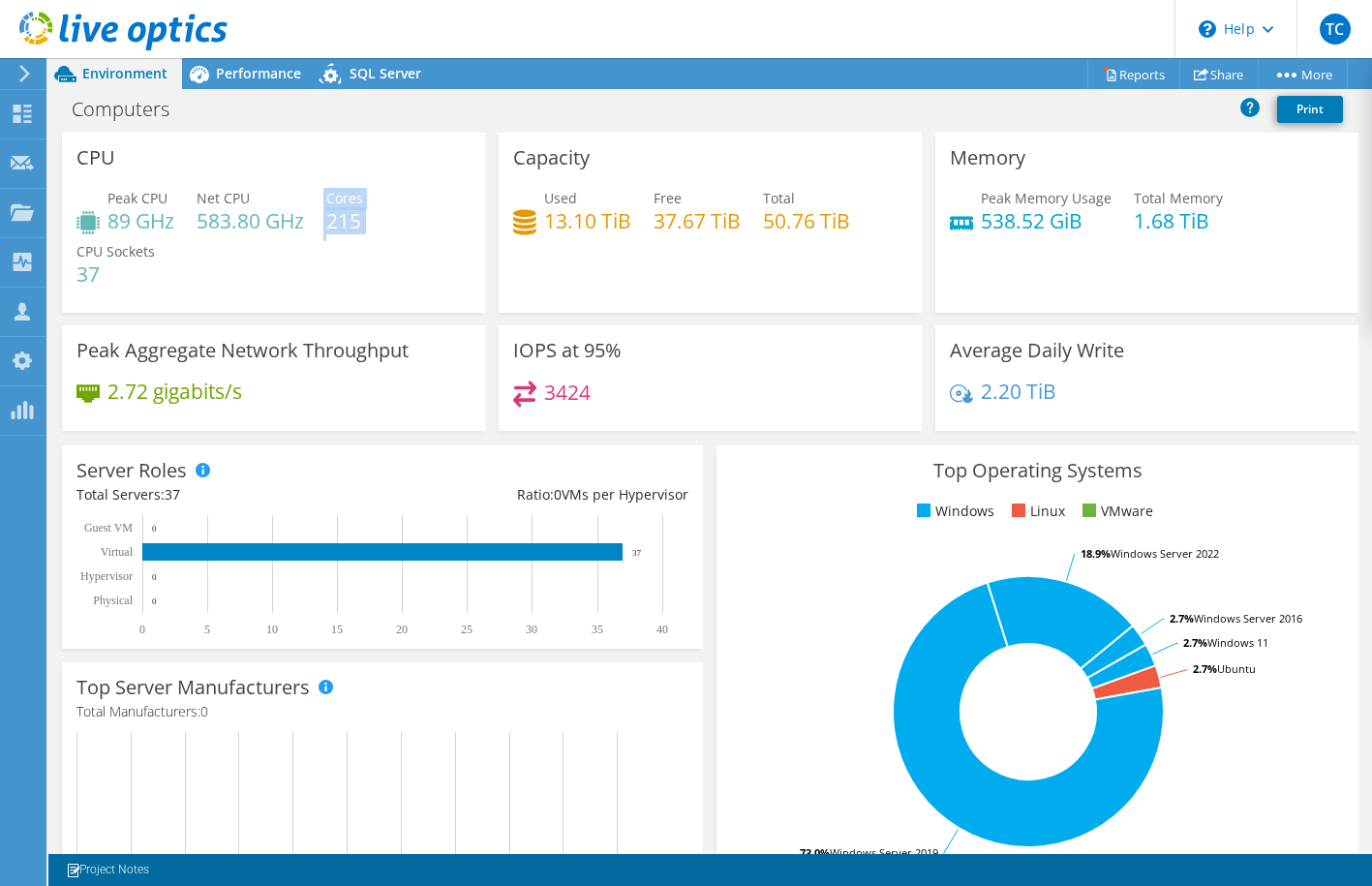
click at [376, 227] on div "Peak CPU 89 GHz Net CPU 583.80 GHz Cores 215 CPU Sockets 37" at bounding box center [273, 246] width 394 height 117
drag, startPoint x: 544, startPoint y: 235, endPoint x: 578, endPoint y: 235, distance: 34.0
click at [578, 235] on div "Used 13.10 TiB Free 37.67 TiB Total 50.76 TiB" at bounding box center [710, 219] width 394 height 63
click at [1127, 224] on div "Peak Memory Usage 538.52 GiB Total Memory 1.68 TiB" at bounding box center [1147, 219] width 394 height 63
click at [294, 65] on span "Performance" at bounding box center [259, 73] width 85 height 19
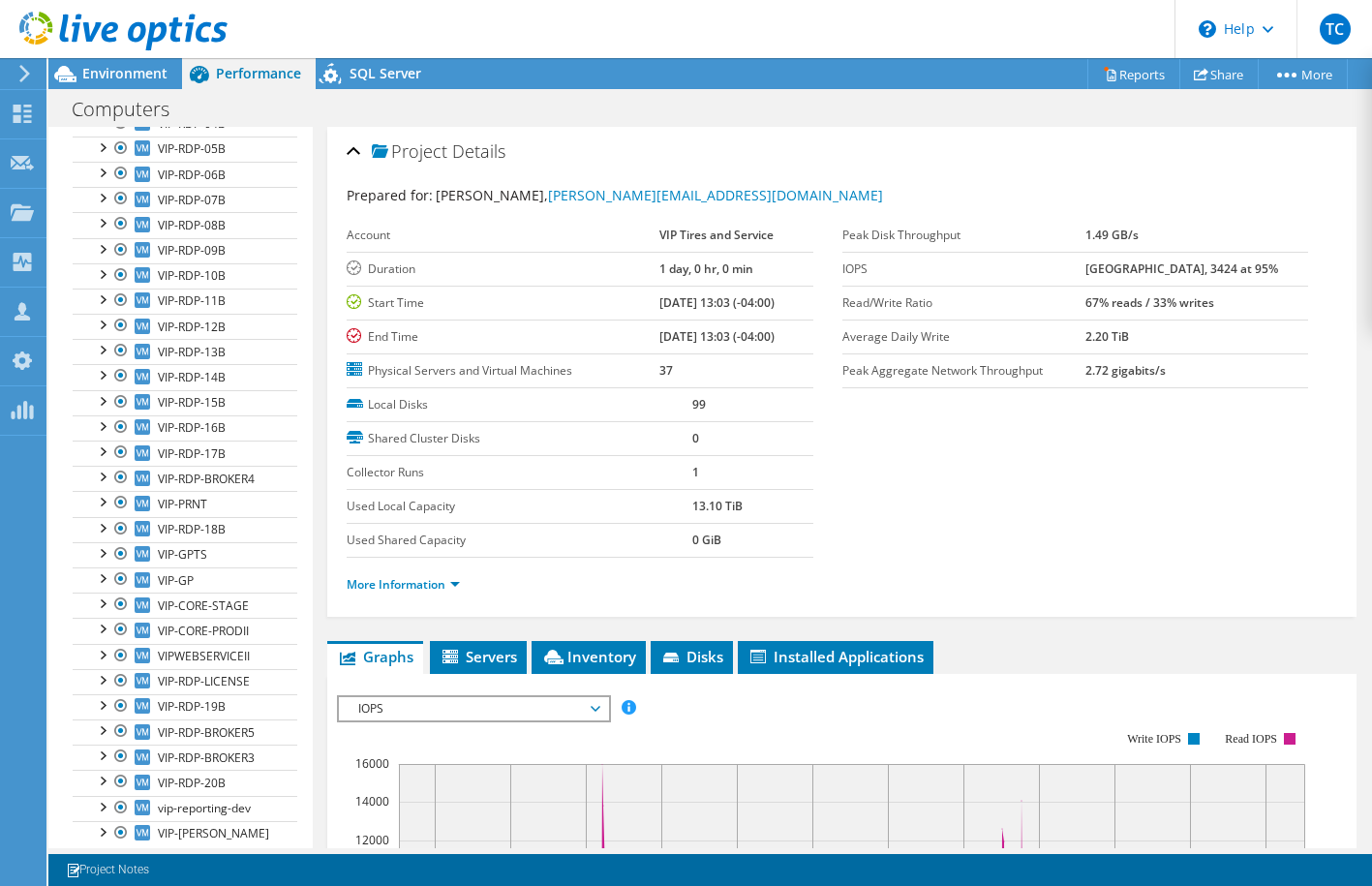
scroll to position [246, 0]
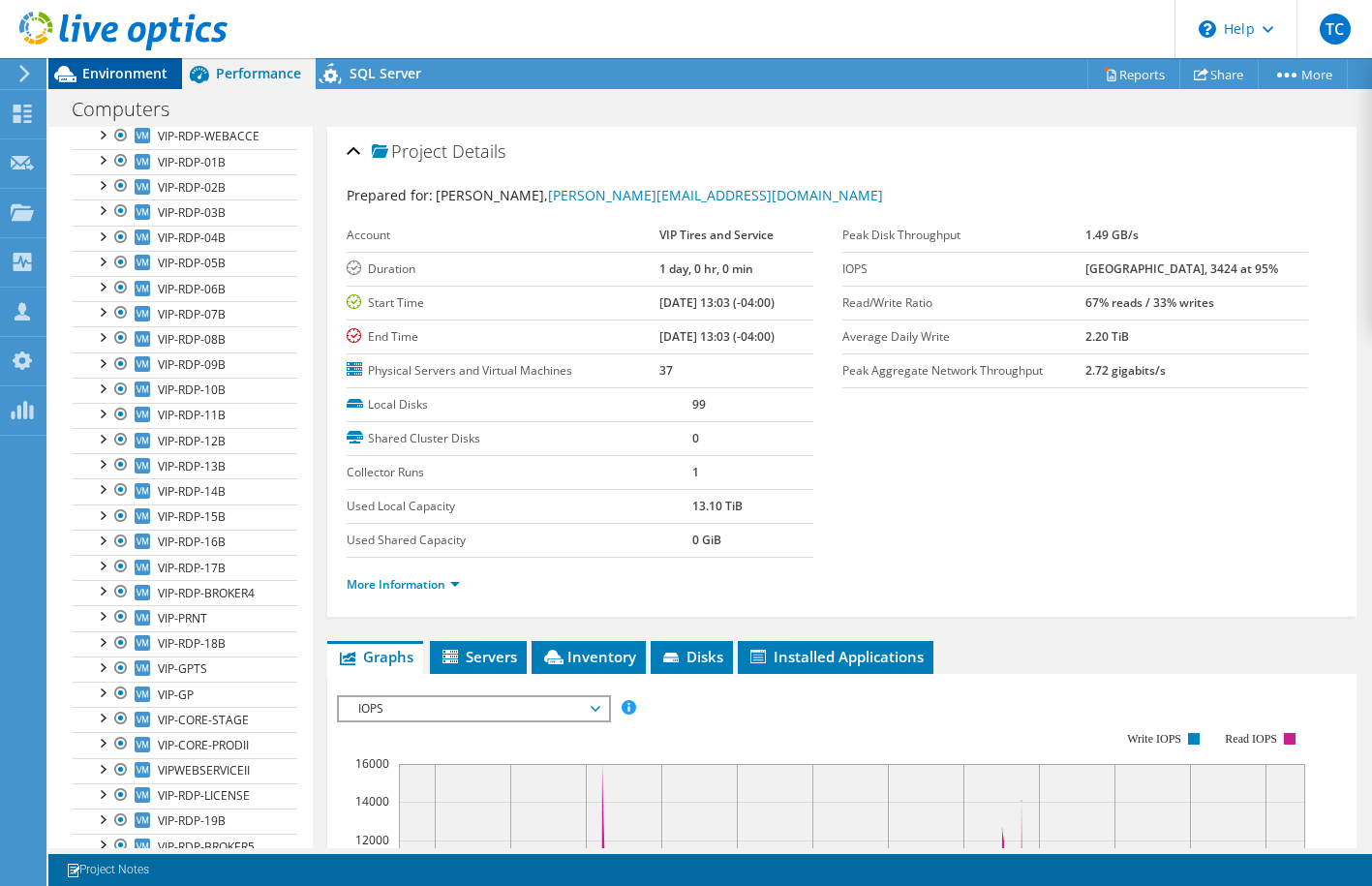
click at [171, 80] on div "Environment" at bounding box center [115, 73] width 133 height 31
